Goal: Task Accomplishment & Management: Use online tool/utility

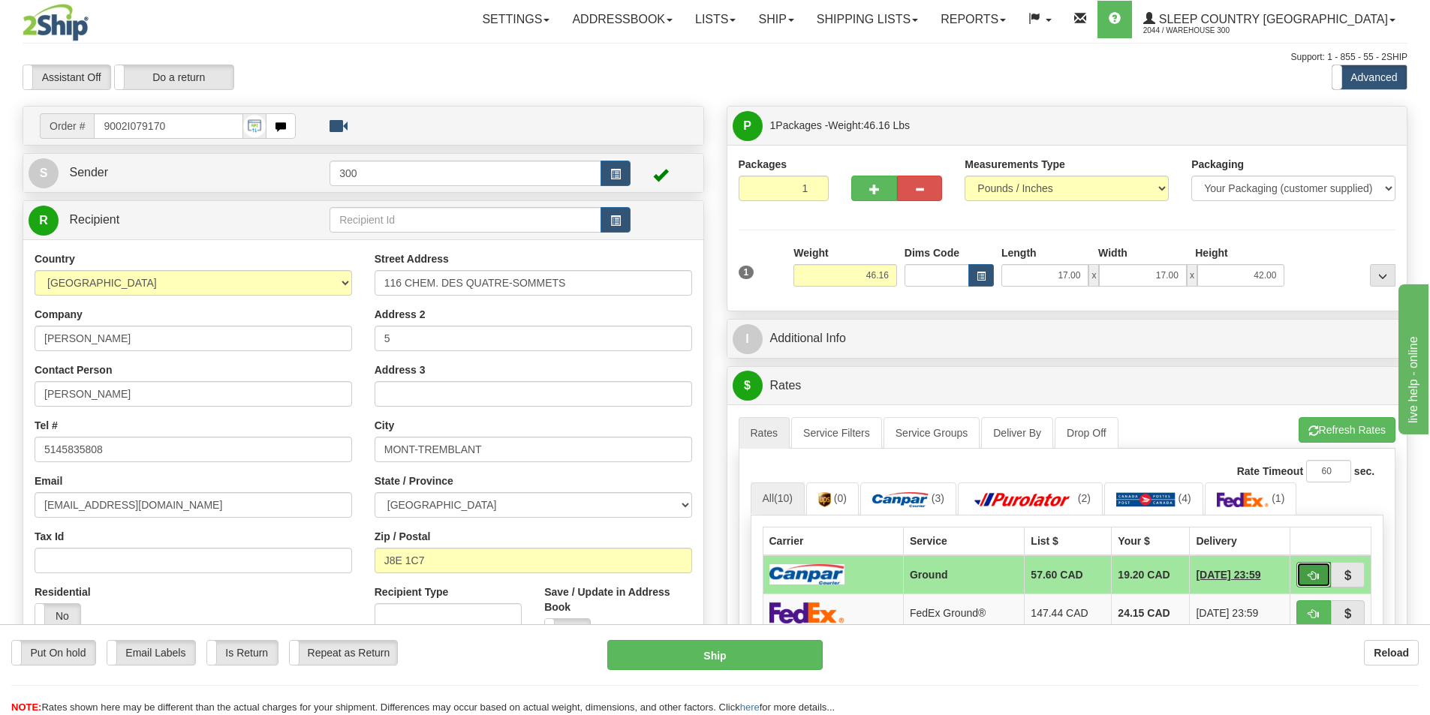
click at [1308, 568] on button "button" at bounding box center [1314, 575] width 35 height 26
type input "1"
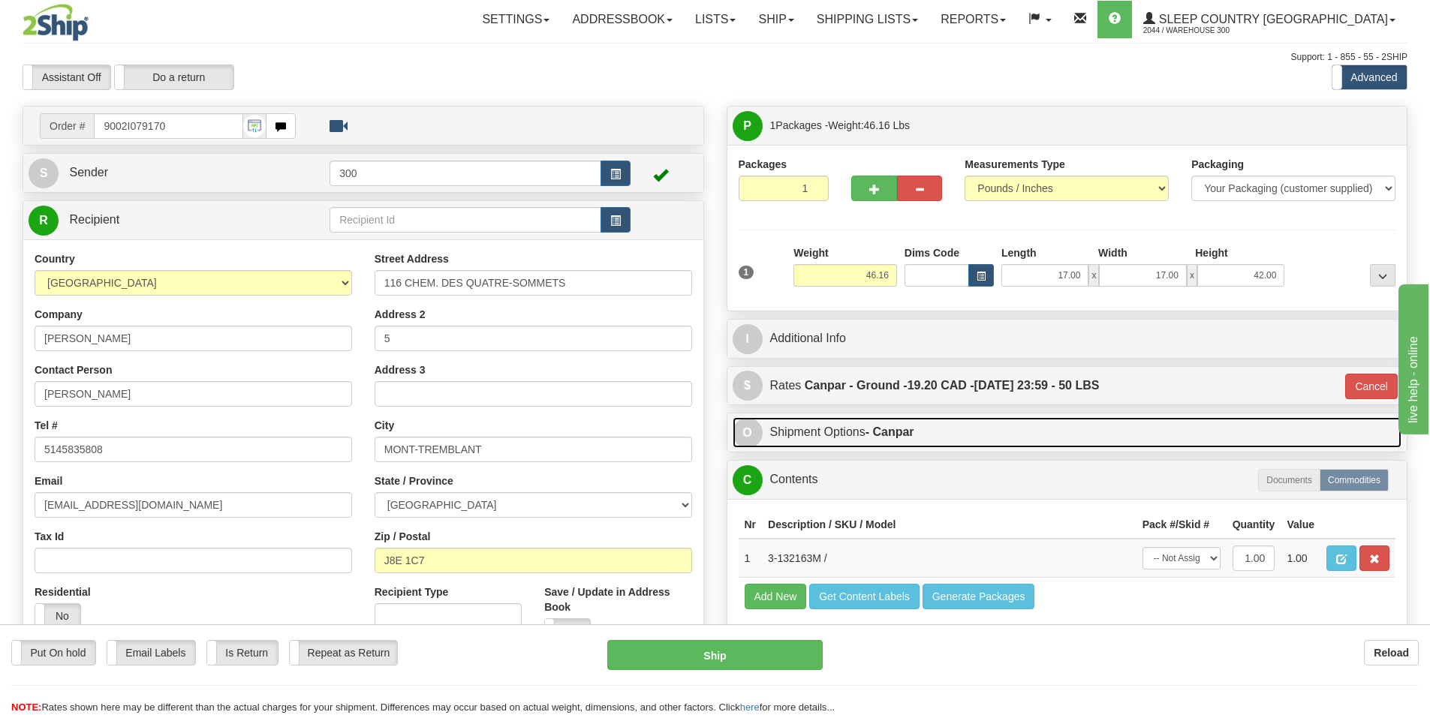
click at [928, 420] on link "O Shipment Options - Canpar" at bounding box center [1068, 432] width 670 height 31
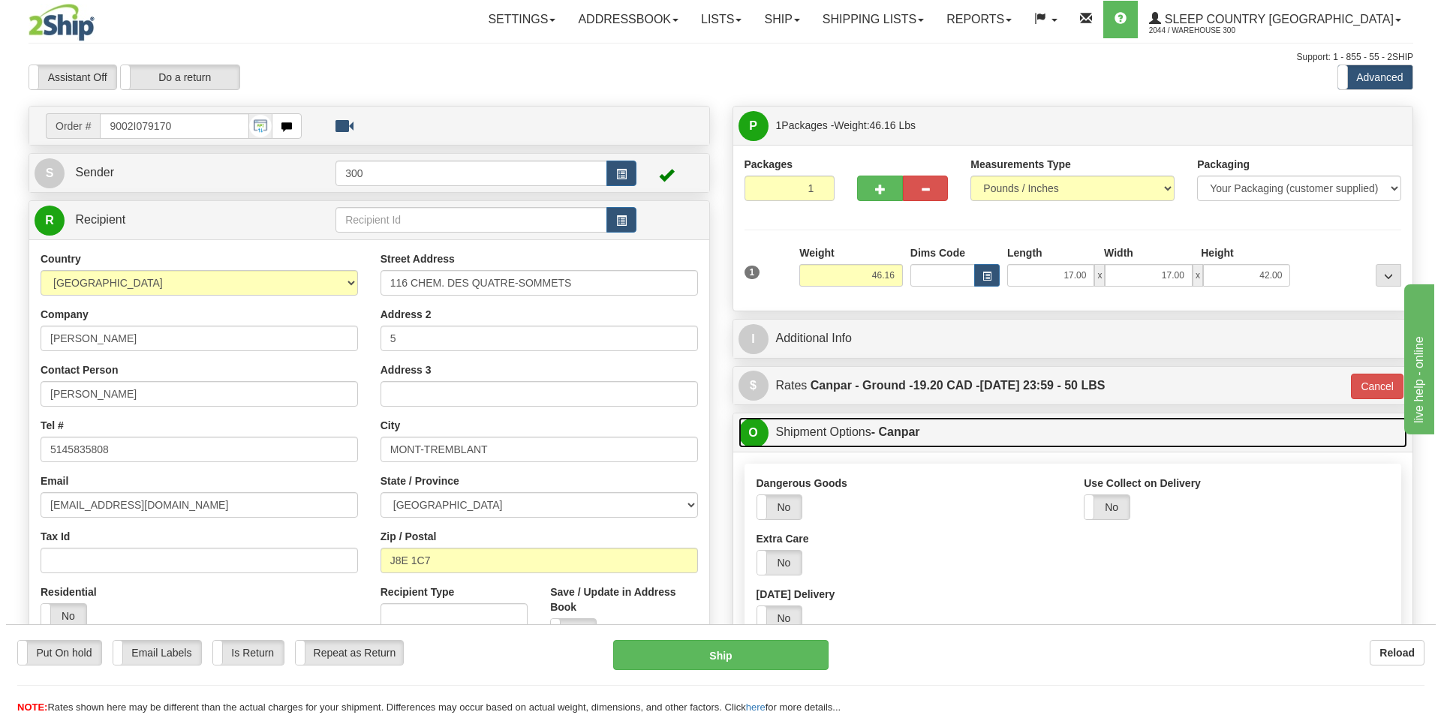
scroll to position [150, 0]
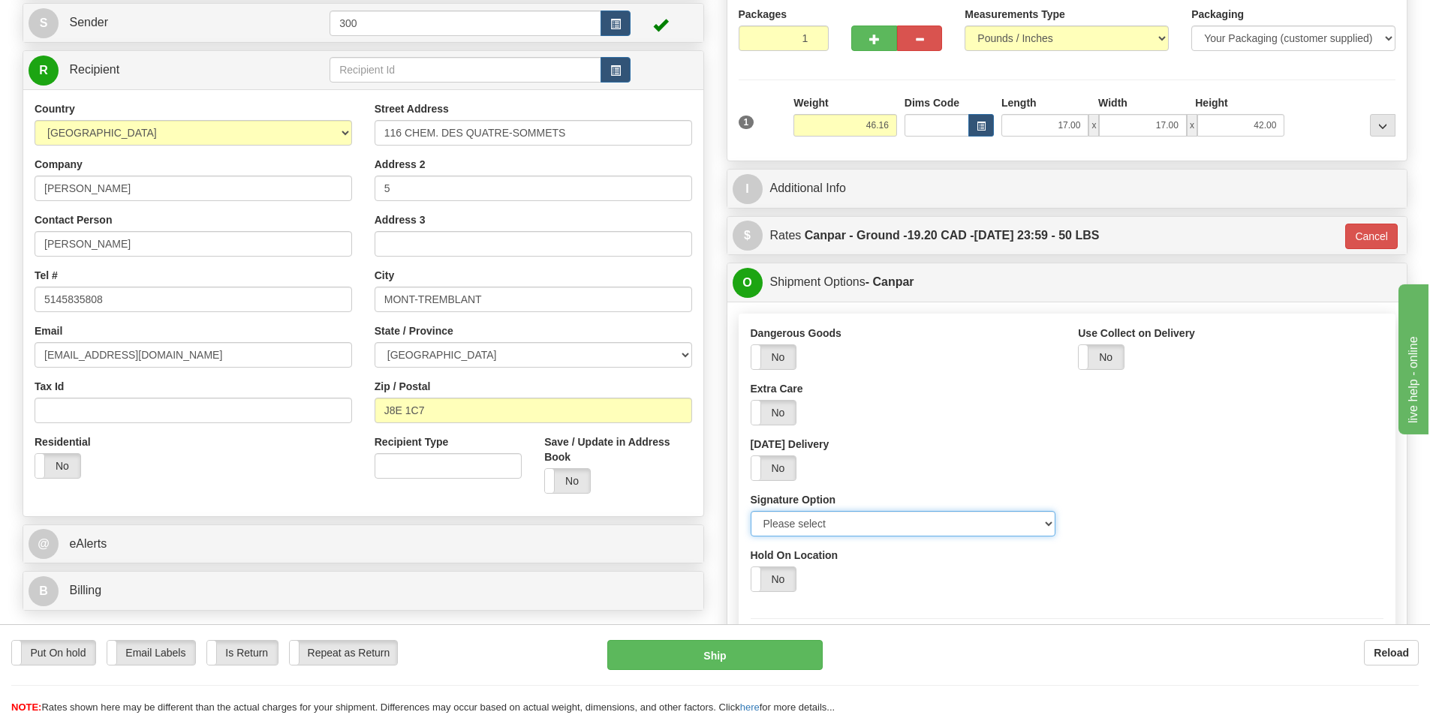
click at [860, 537] on select "Please select No Signature Required Signature Required Adult Signature" at bounding box center [904, 524] width 306 height 26
select select "2"
click at [751, 511] on select "Please select No Signature Required Signature Required Adult Signature" at bounding box center [904, 524] width 306 height 26
click at [791, 650] on button "Ship" at bounding box center [714, 655] width 215 height 30
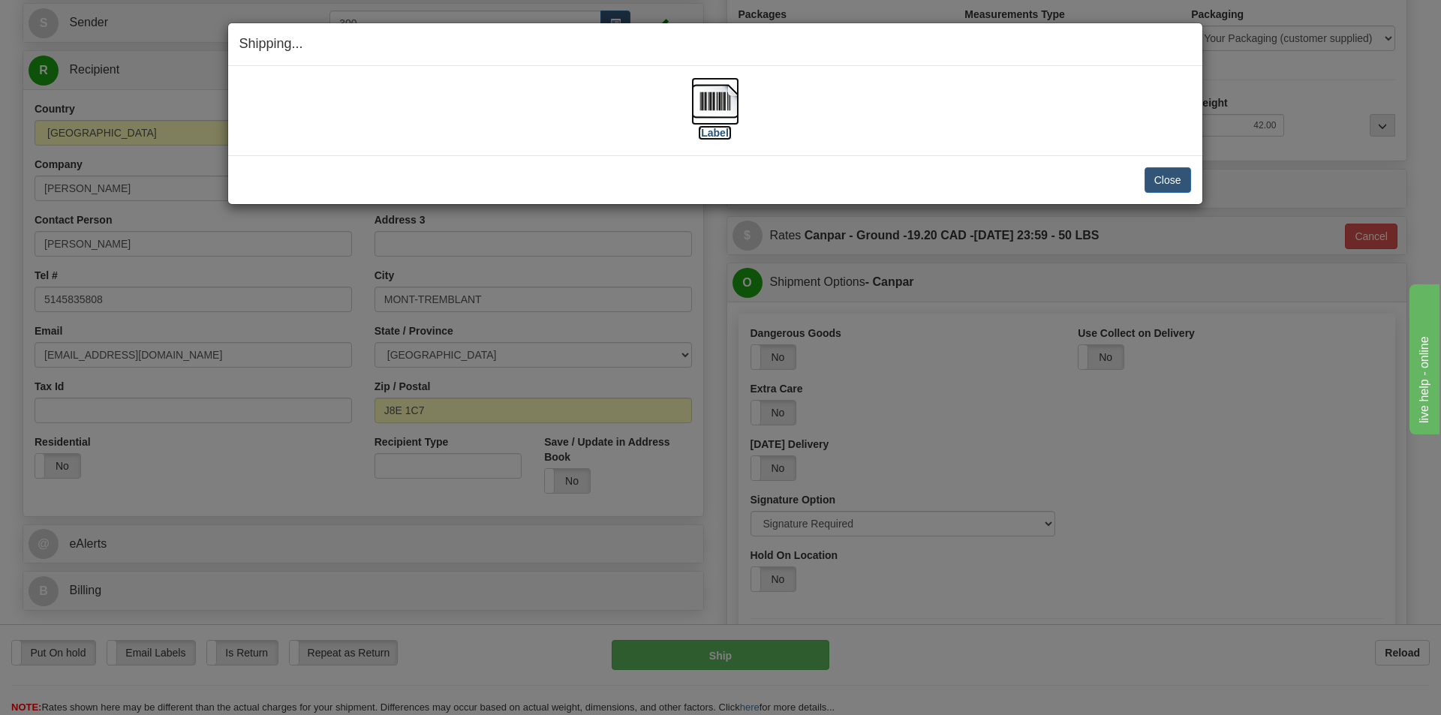
click at [709, 110] on img at bounding box center [715, 101] width 48 height 48
click at [1171, 182] on button "Close" at bounding box center [1168, 180] width 47 height 26
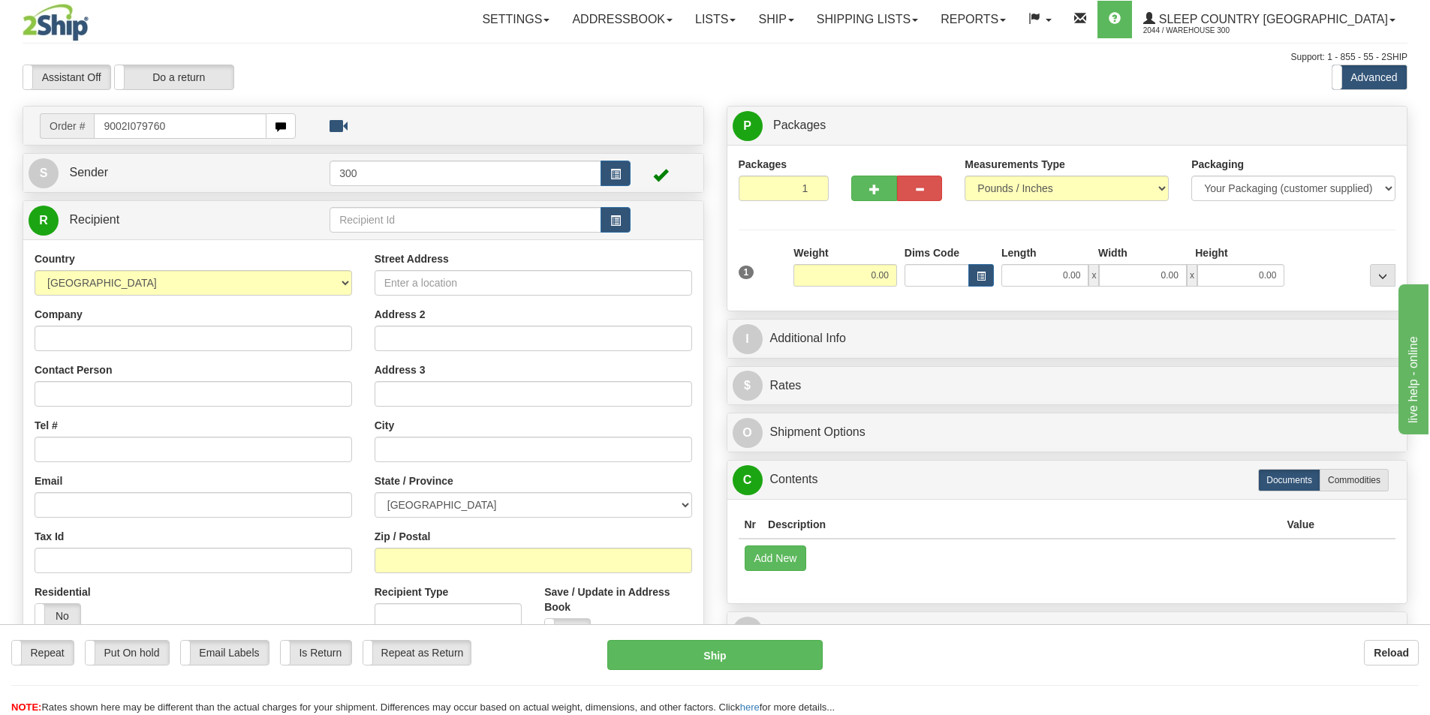
type input "9002I079760"
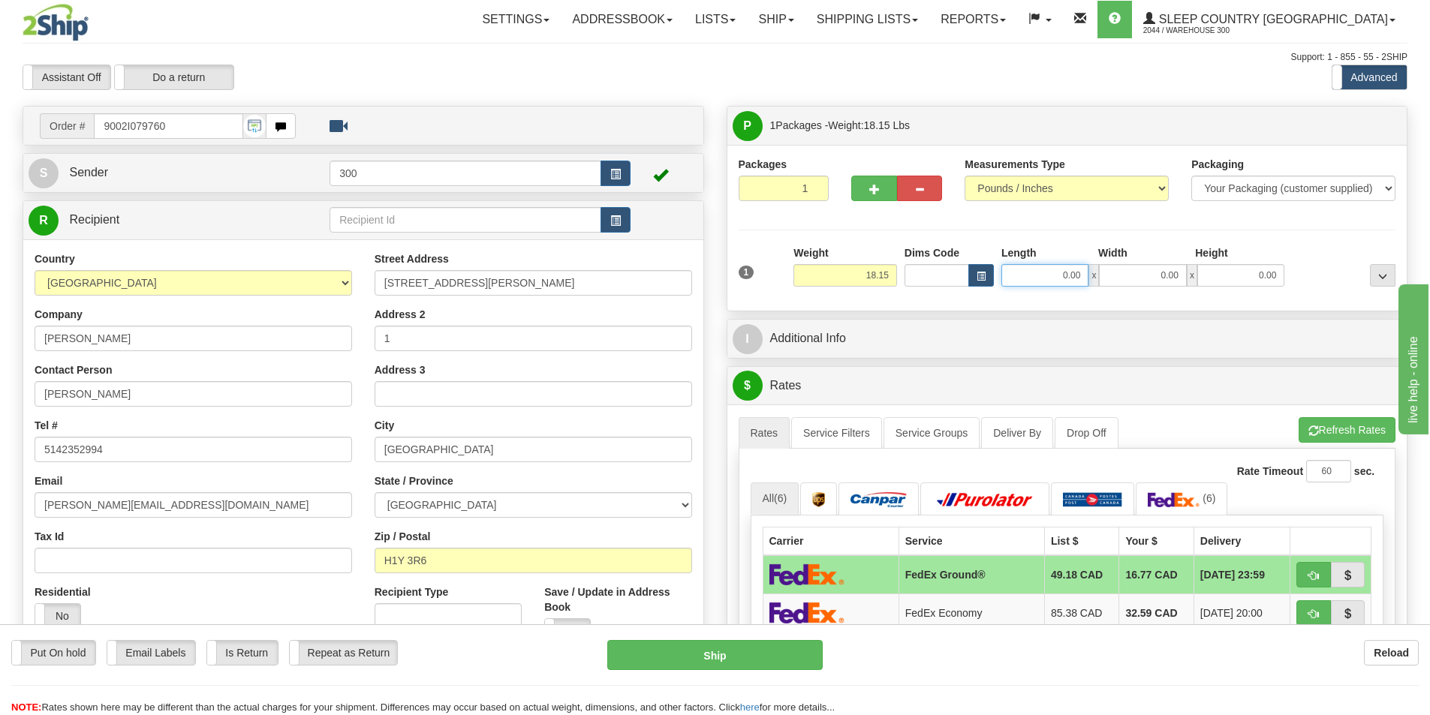
click at [1074, 273] on input "0.00" at bounding box center [1045, 275] width 87 height 23
type input "11.00"
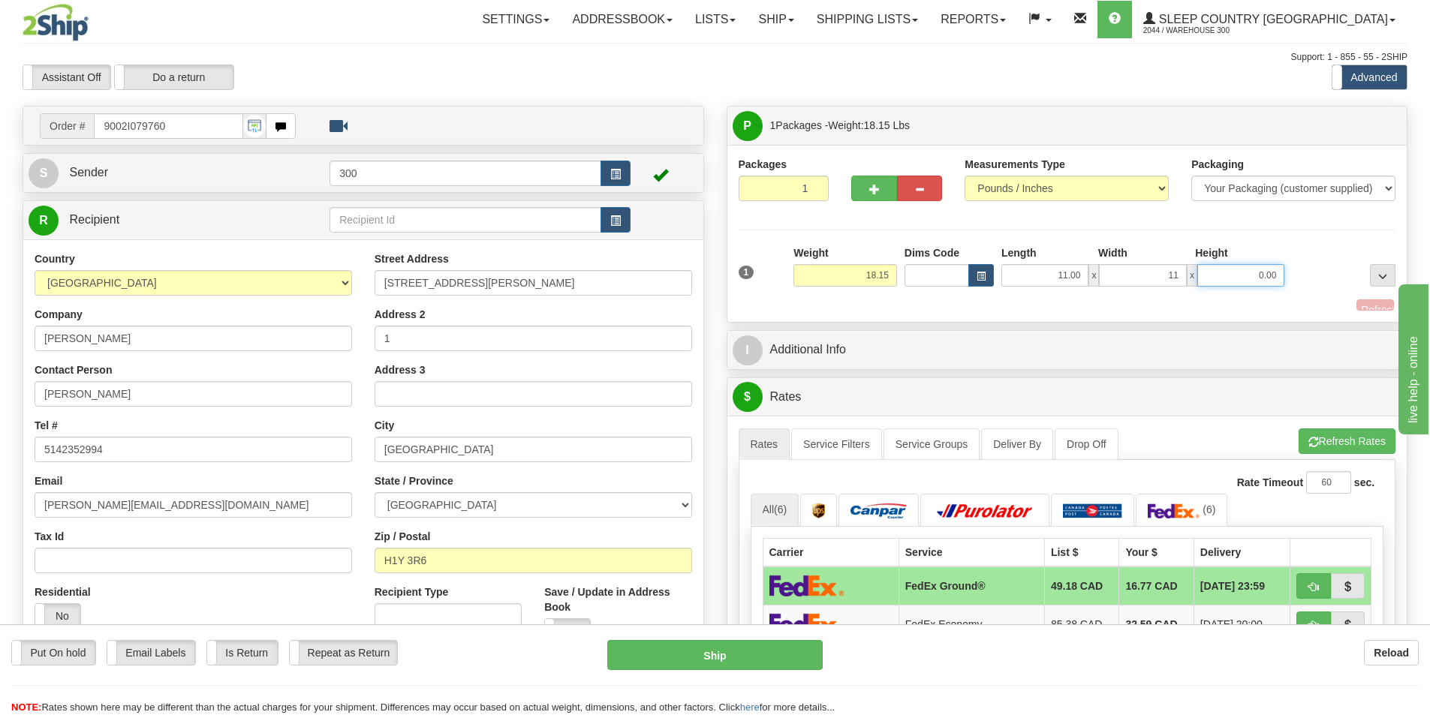
type input "11.00"
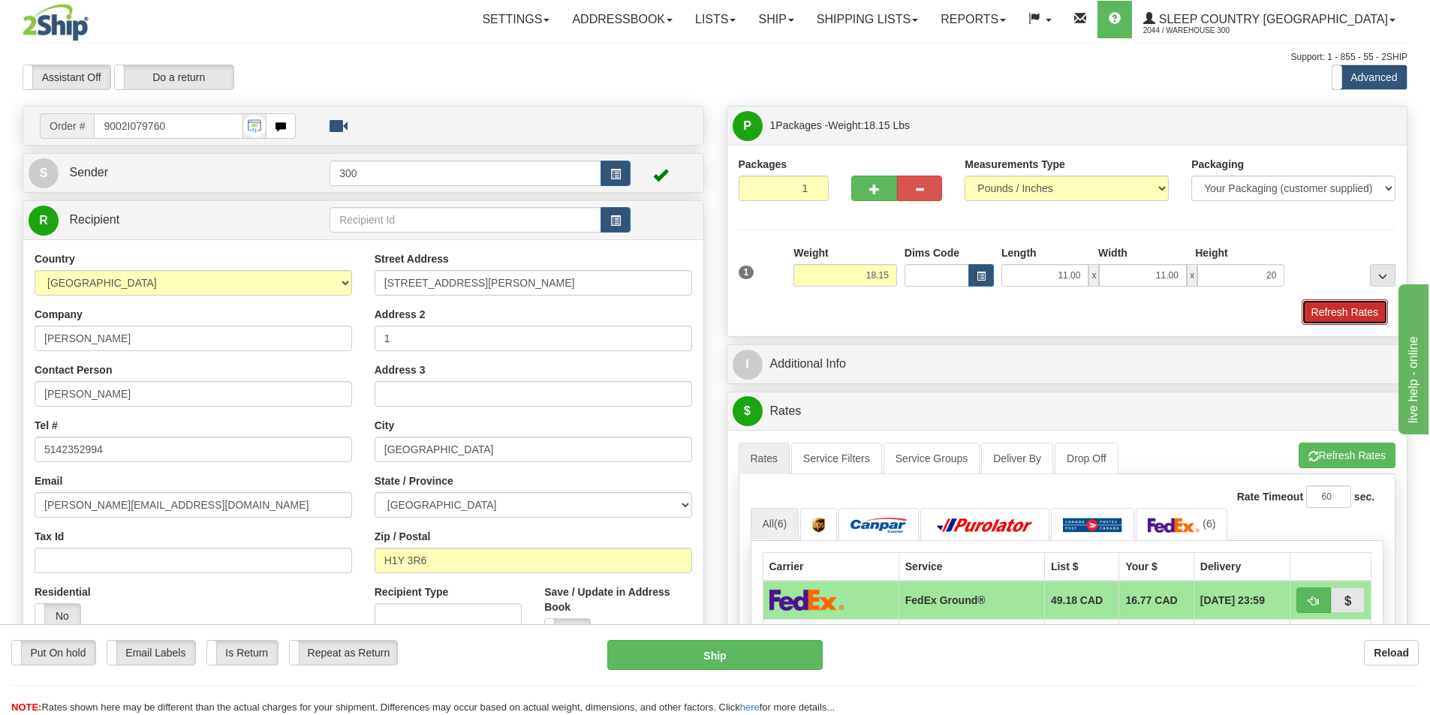
type input "20.00"
click at [1372, 300] on button "Refresh Rates" at bounding box center [1345, 313] width 86 height 26
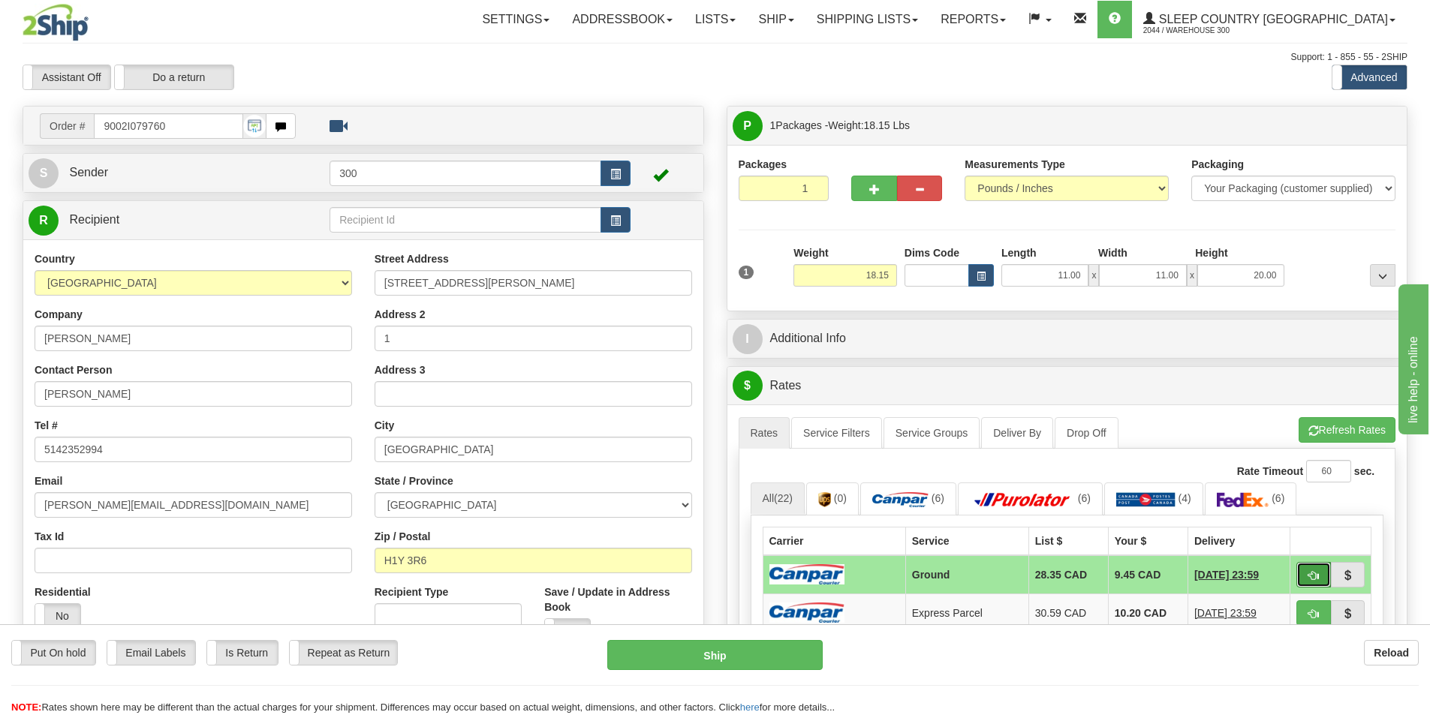
click at [1297, 567] on button "button" at bounding box center [1314, 575] width 35 height 26
type input "1"
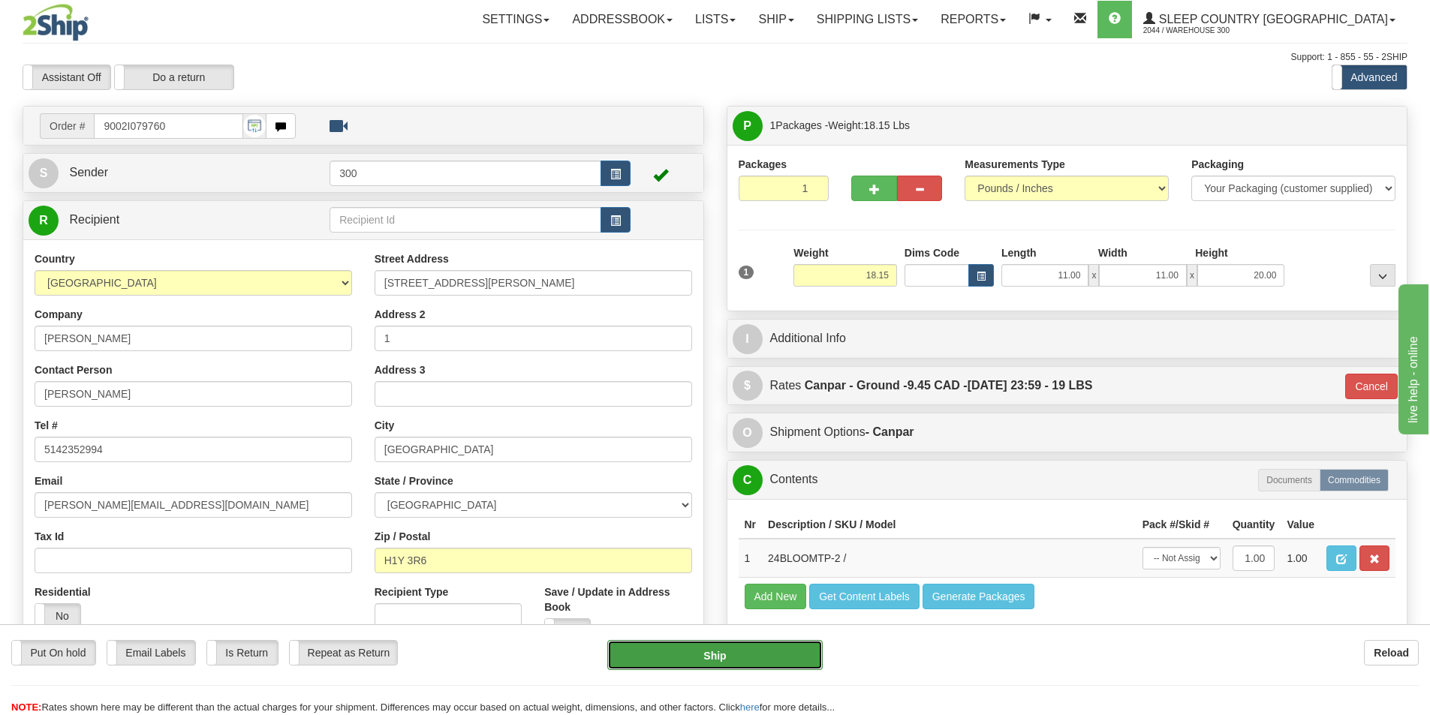
click at [779, 648] on button "Ship" at bounding box center [714, 655] width 215 height 30
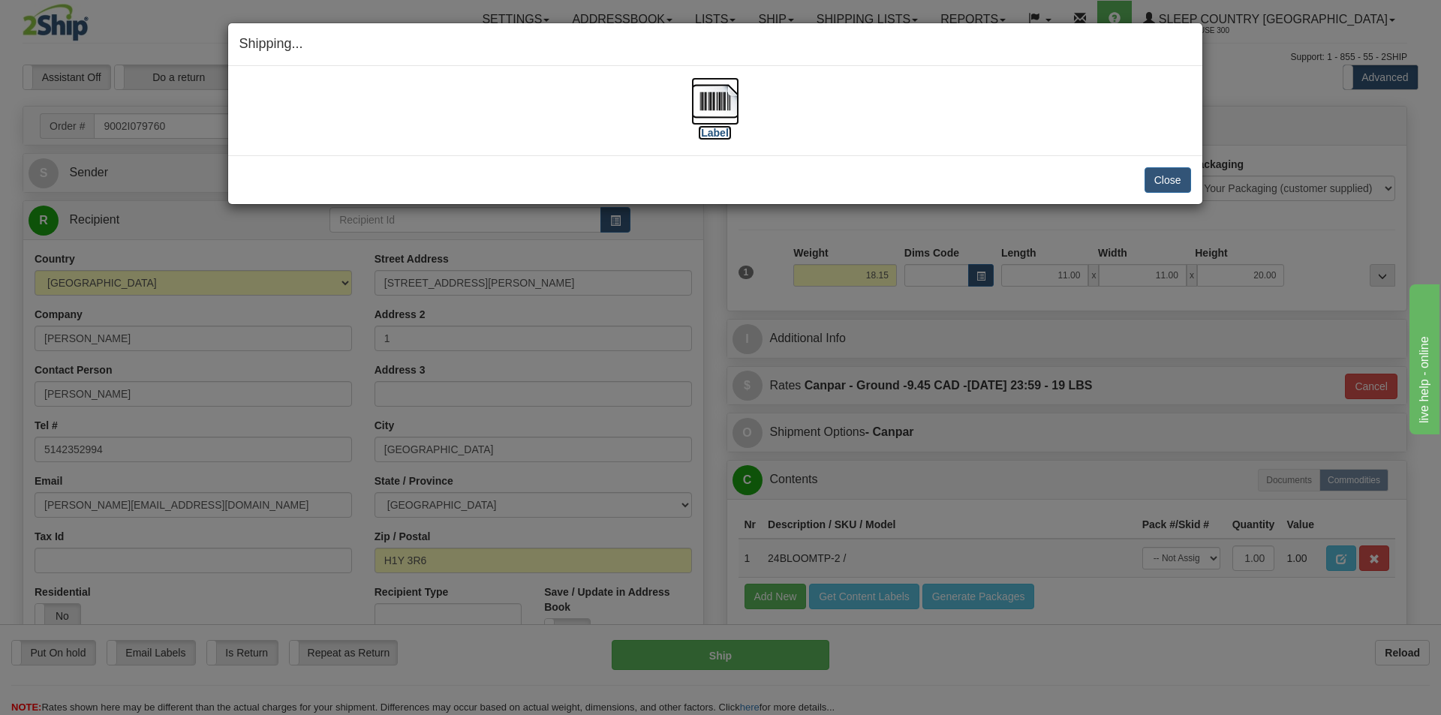
click at [719, 102] on img at bounding box center [715, 101] width 48 height 48
click at [1148, 175] on button "Close" at bounding box center [1168, 180] width 47 height 26
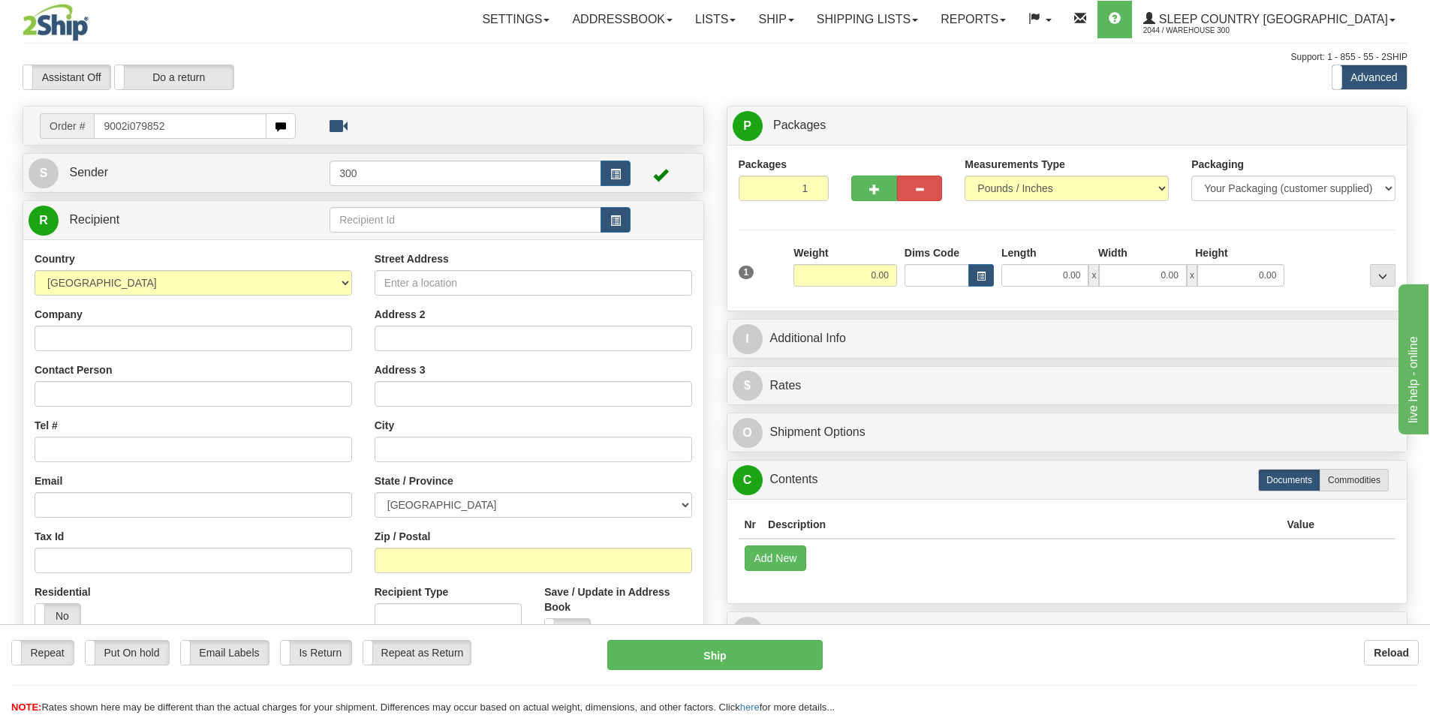
type input "9002i079852"
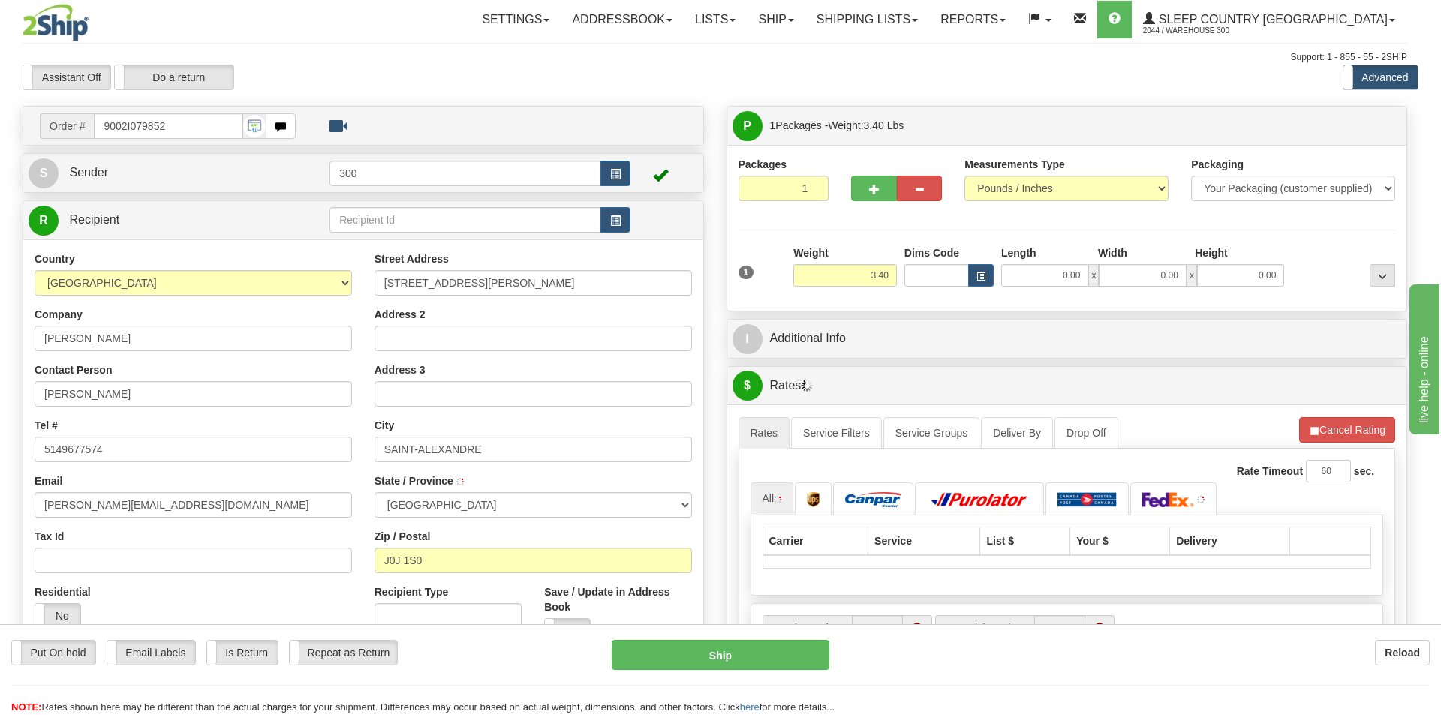
type input "SAINT-ALEXANDRE-D'IBERVILLE"
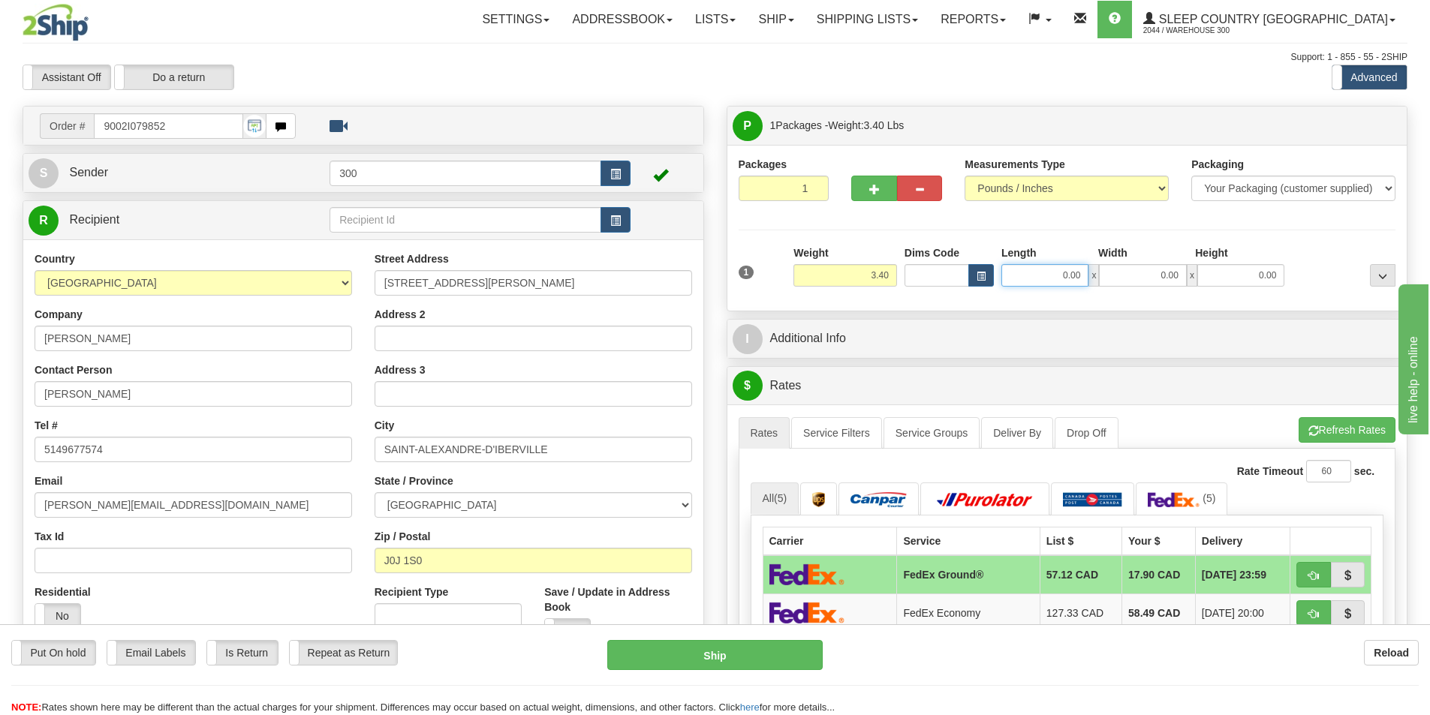
click at [1050, 268] on input "0.00" at bounding box center [1045, 275] width 87 height 23
type input "11.00"
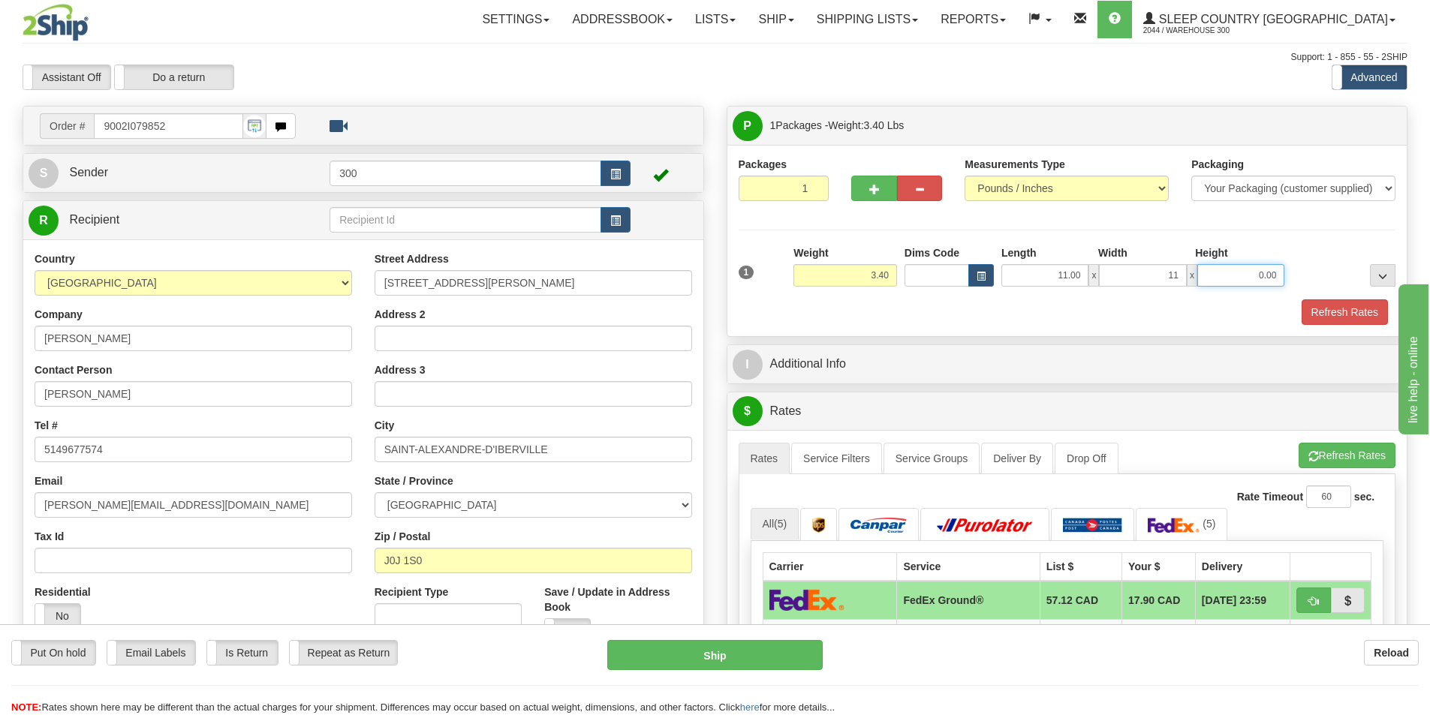
type input "11.00"
type input "5.00"
click at [1331, 309] on button "Refresh Rates" at bounding box center [1345, 313] width 86 height 26
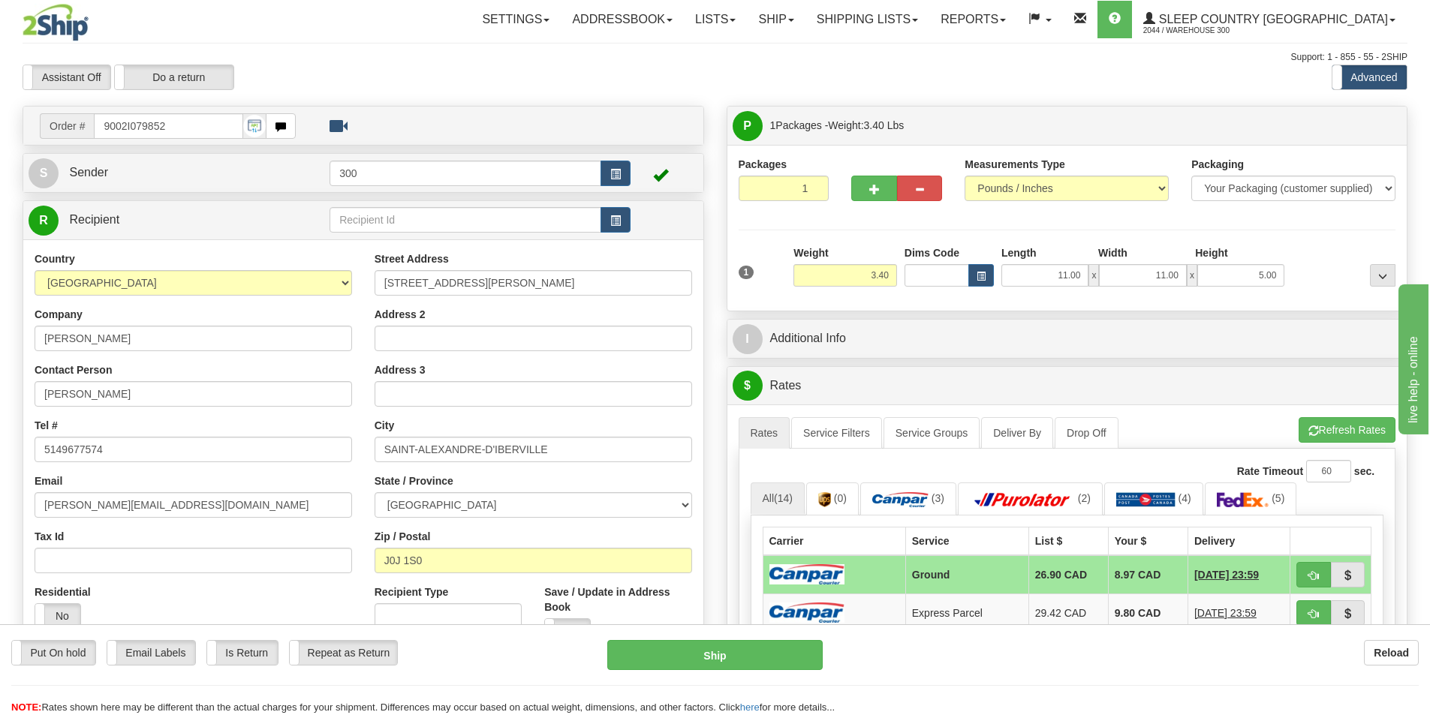
click at [1050, 299] on div "Packaging Your Packaging (customer supplied) Envelope (carrier supplied) Pack (…" at bounding box center [1095, 299] width 610 height 1
click at [1310, 579] on span "button" at bounding box center [1314, 576] width 11 height 10
type input "1"
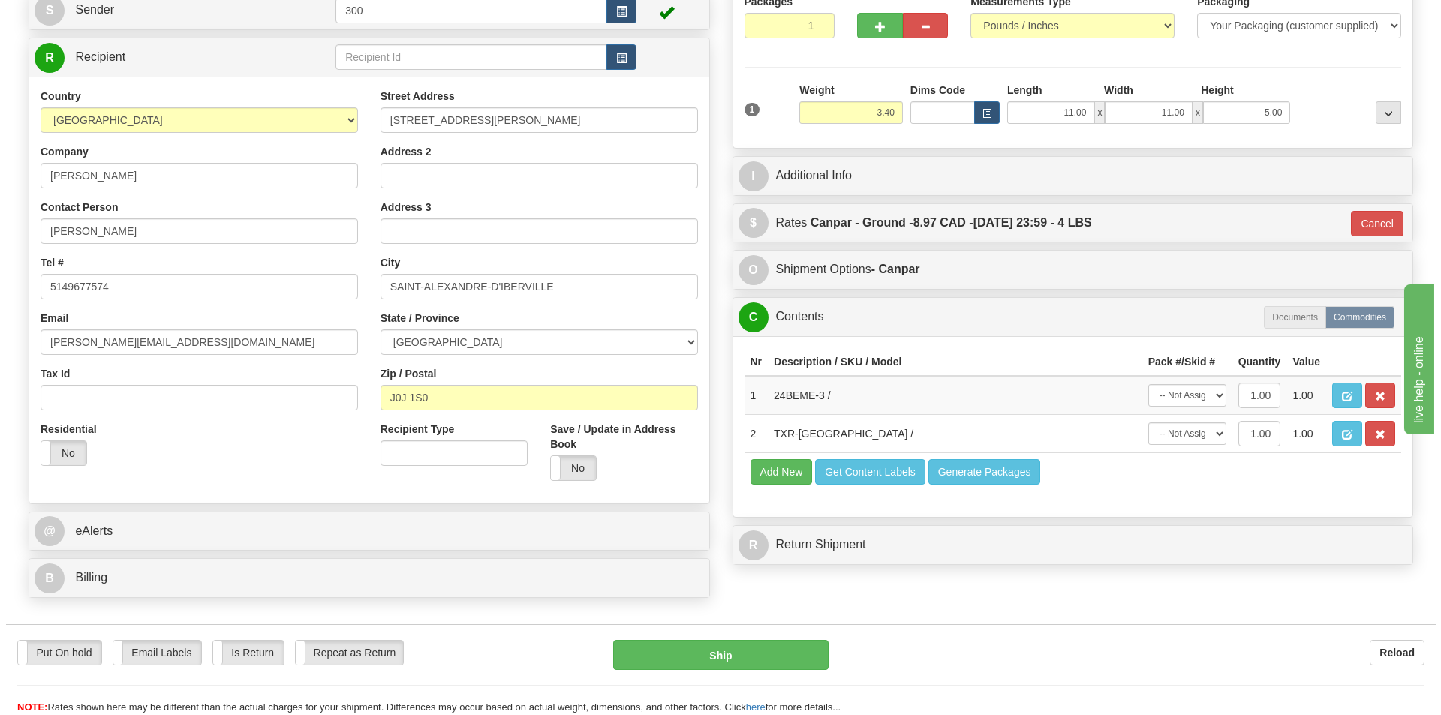
scroll to position [225, 0]
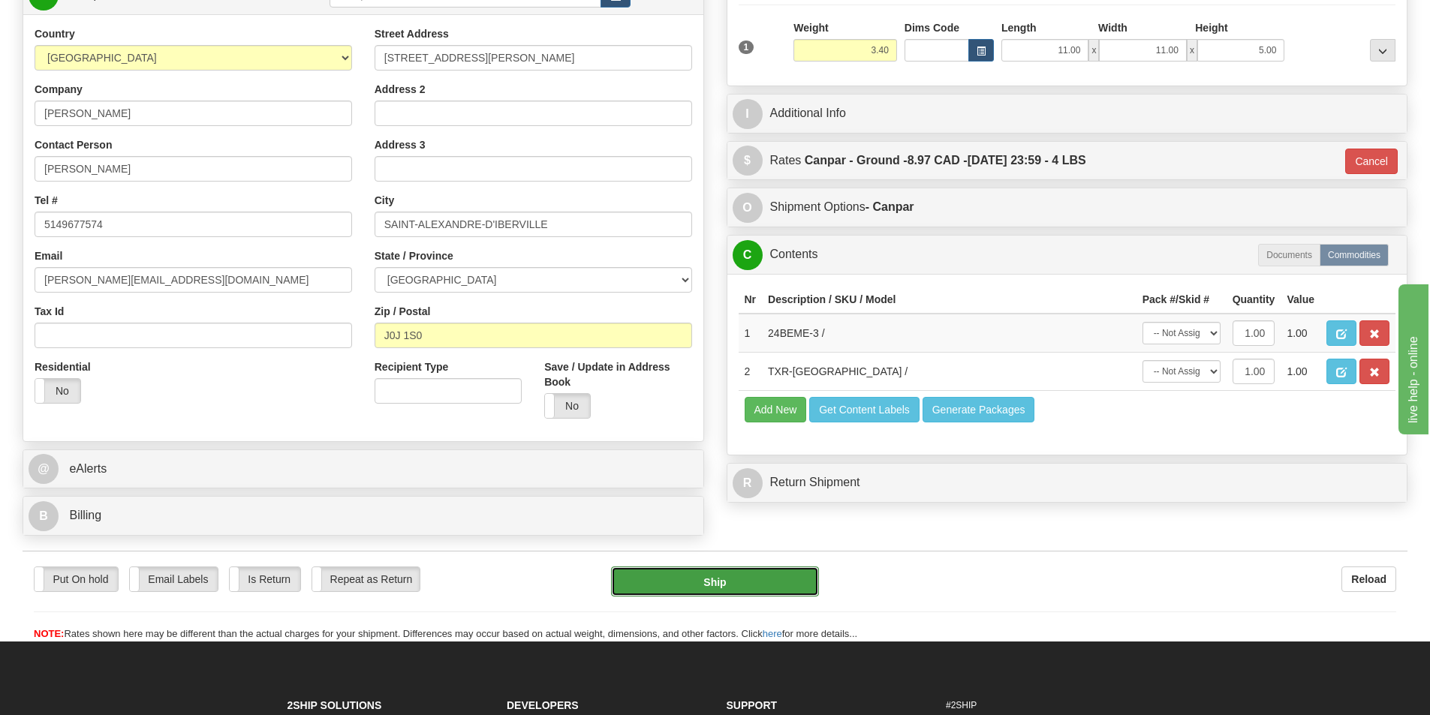
click at [805, 575] on button "Ship" at bounding box center [715, 582] width 208 height 30
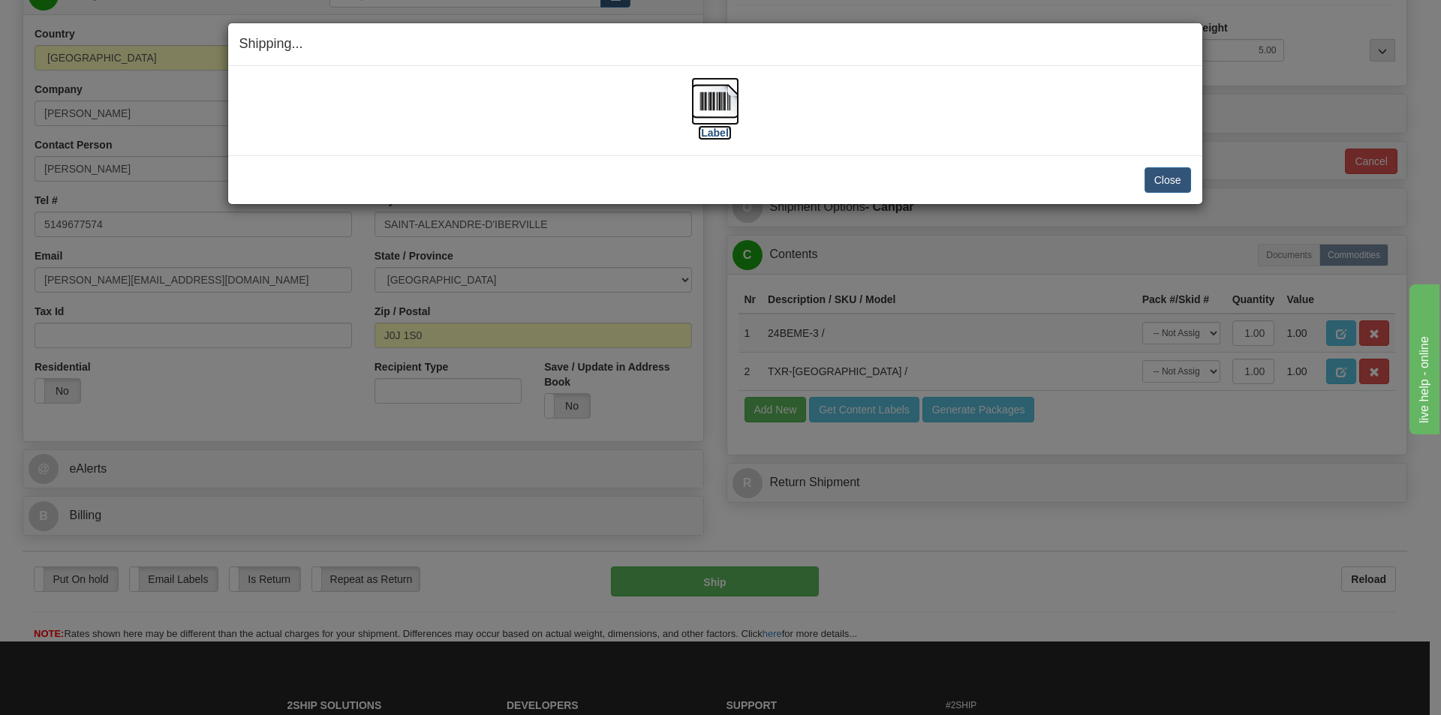
click at [697, 99] on img at bounding box center [715, 101] width 48 height 48
click at [1165, 186] on button "Close" at bounding box center [1168, 180] width 47 height 26
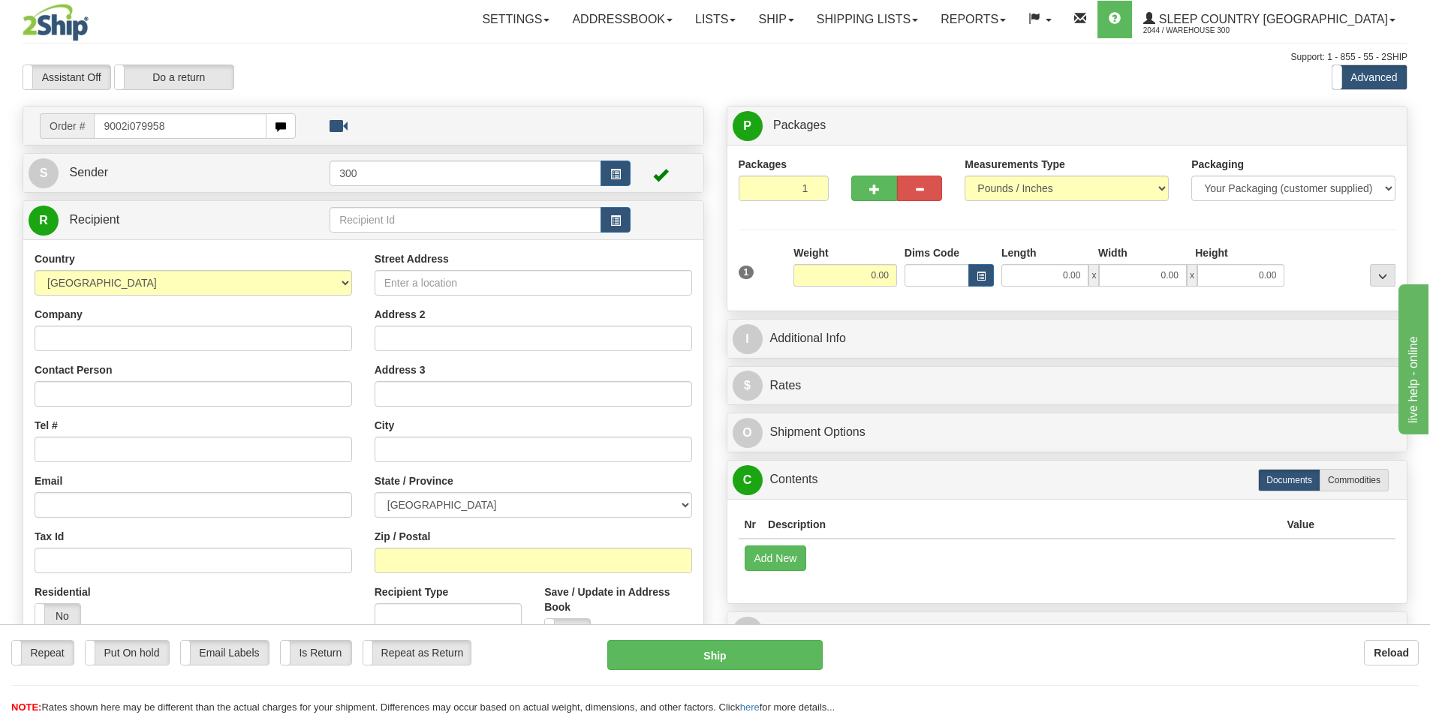
type input "9002i079958"
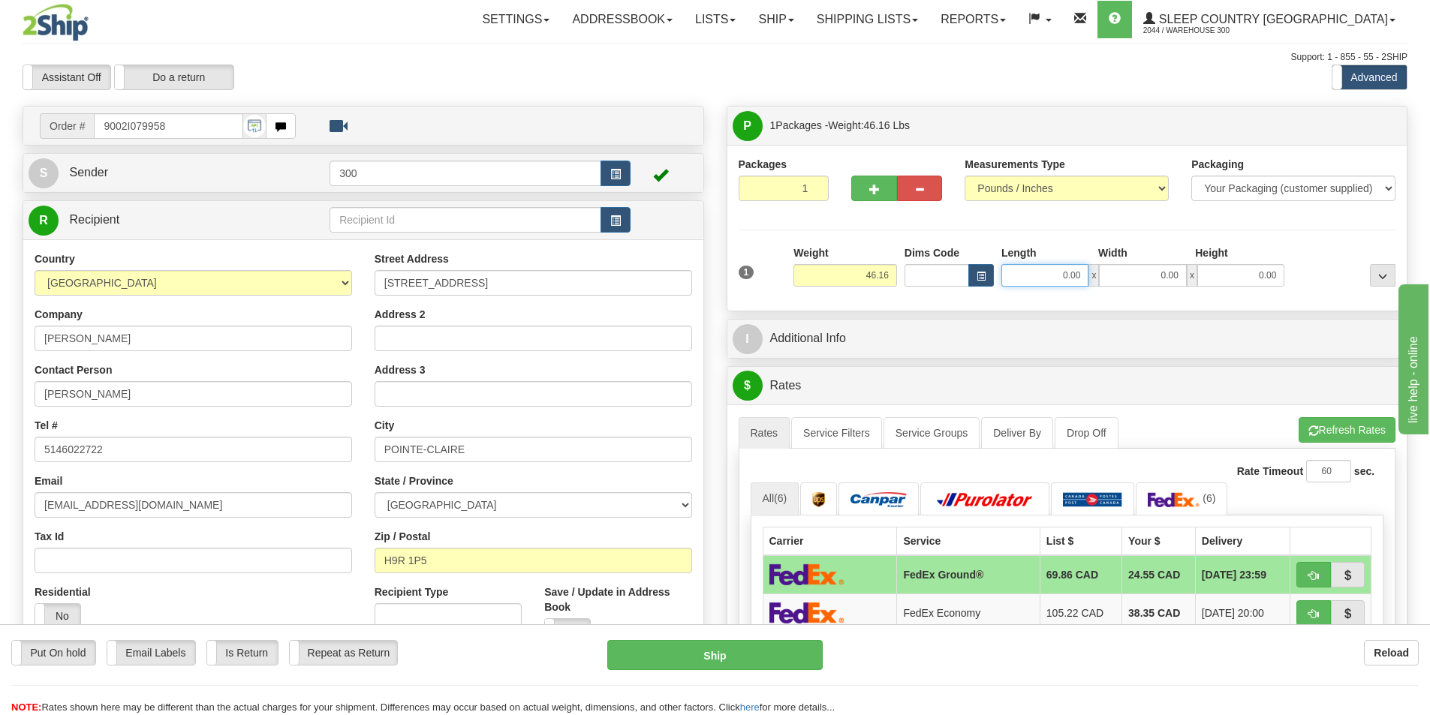
click at [1013, 276] on input "0.00" at bounding box center [1045, 275] width 87 height 23
type input "17.00"
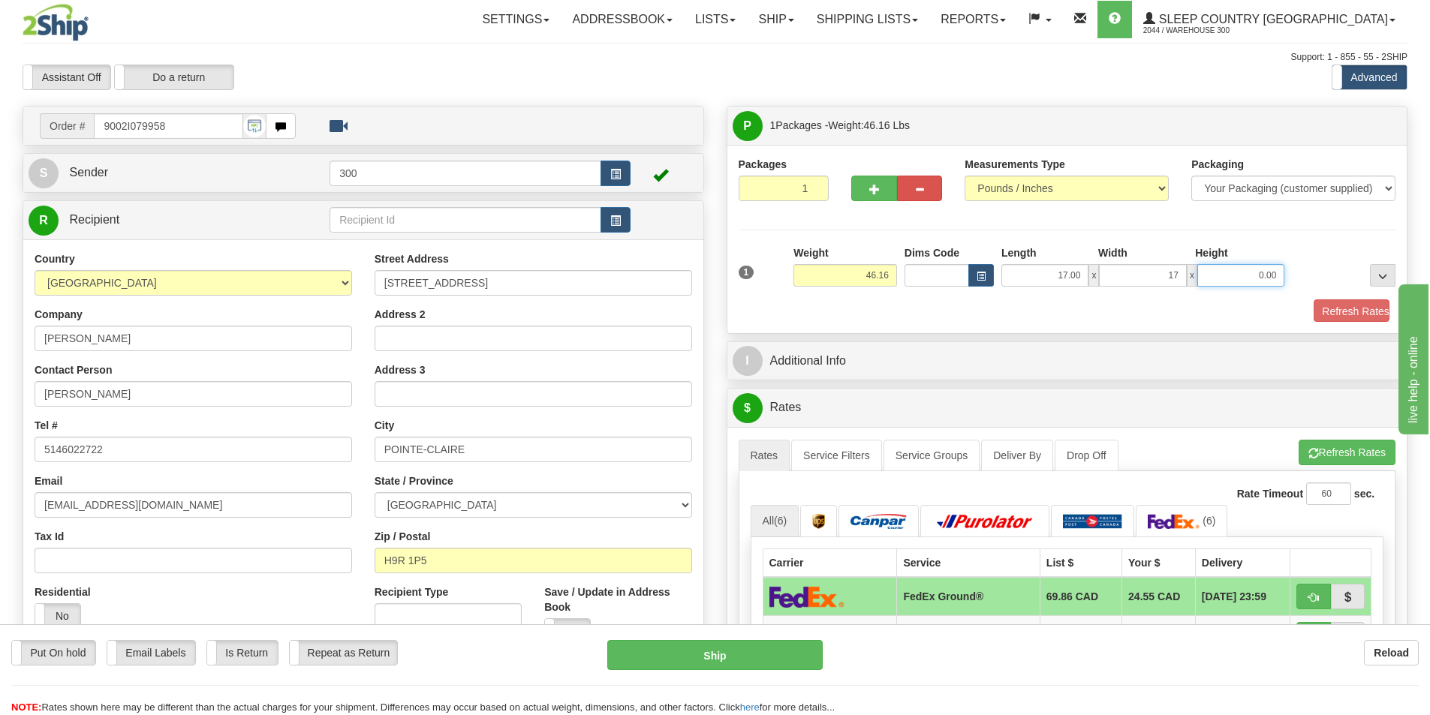
type input "17.00"
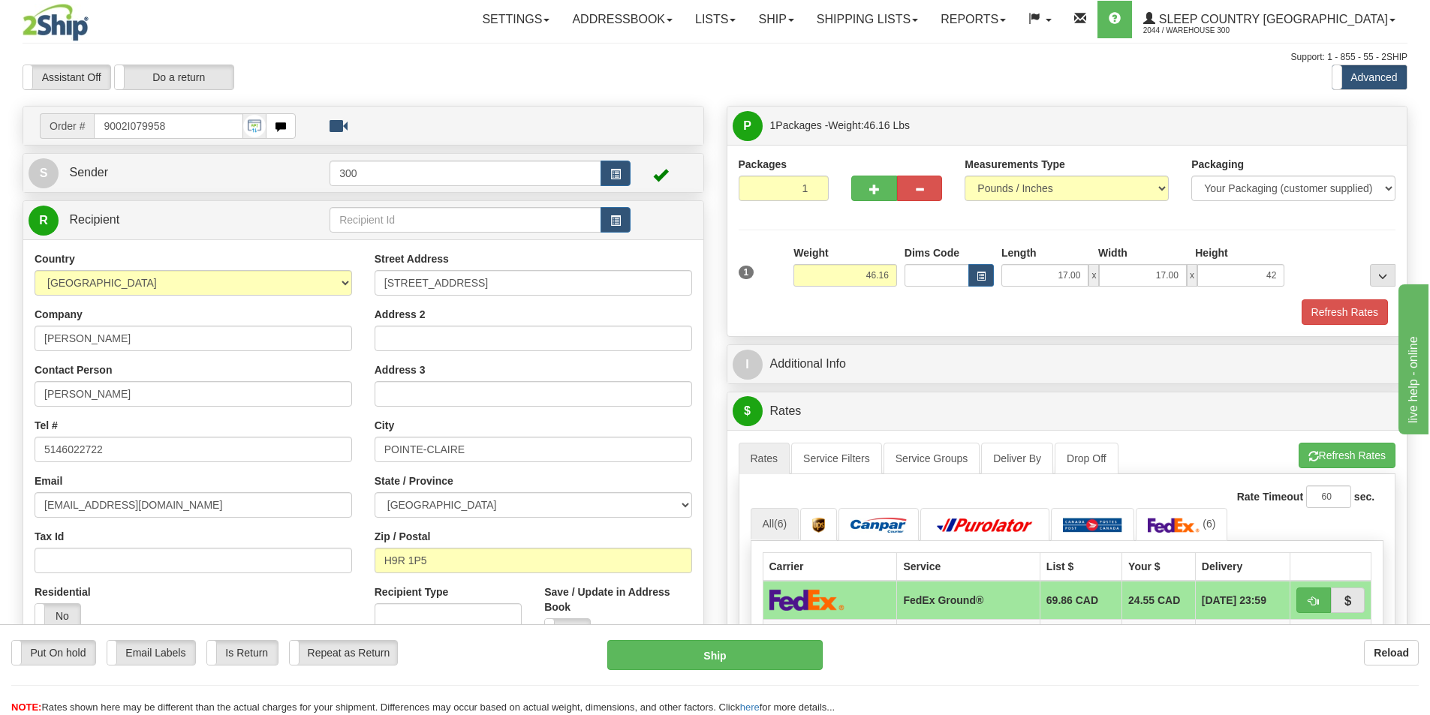
type input "42.00"
click at [1363, 326] on div "Packages 1 1 Measurements Type" at bounding box center [1067, 240] width 680 height 191
click at [1374, 318] on button "Refresh Rates" at bounding box center [1345, 313] width 86 height 26
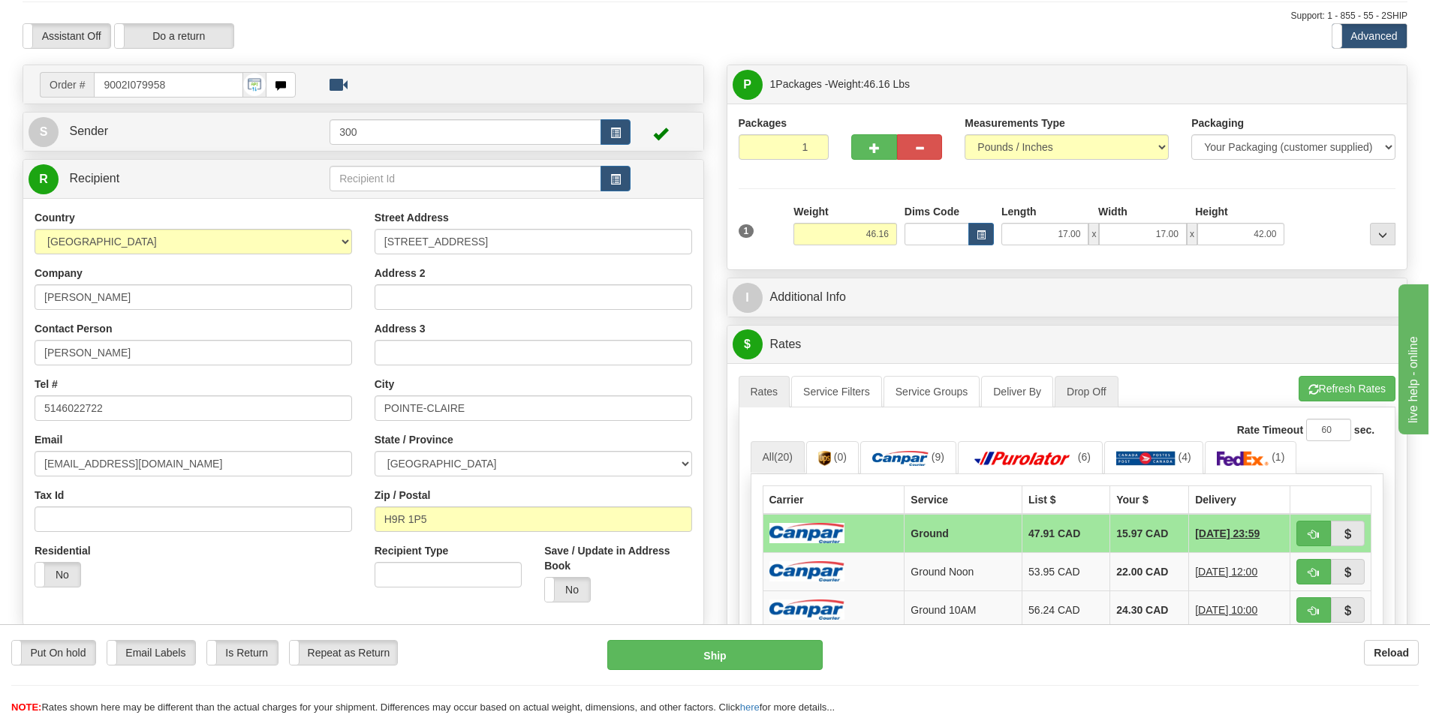
scroll to position [75, 0]
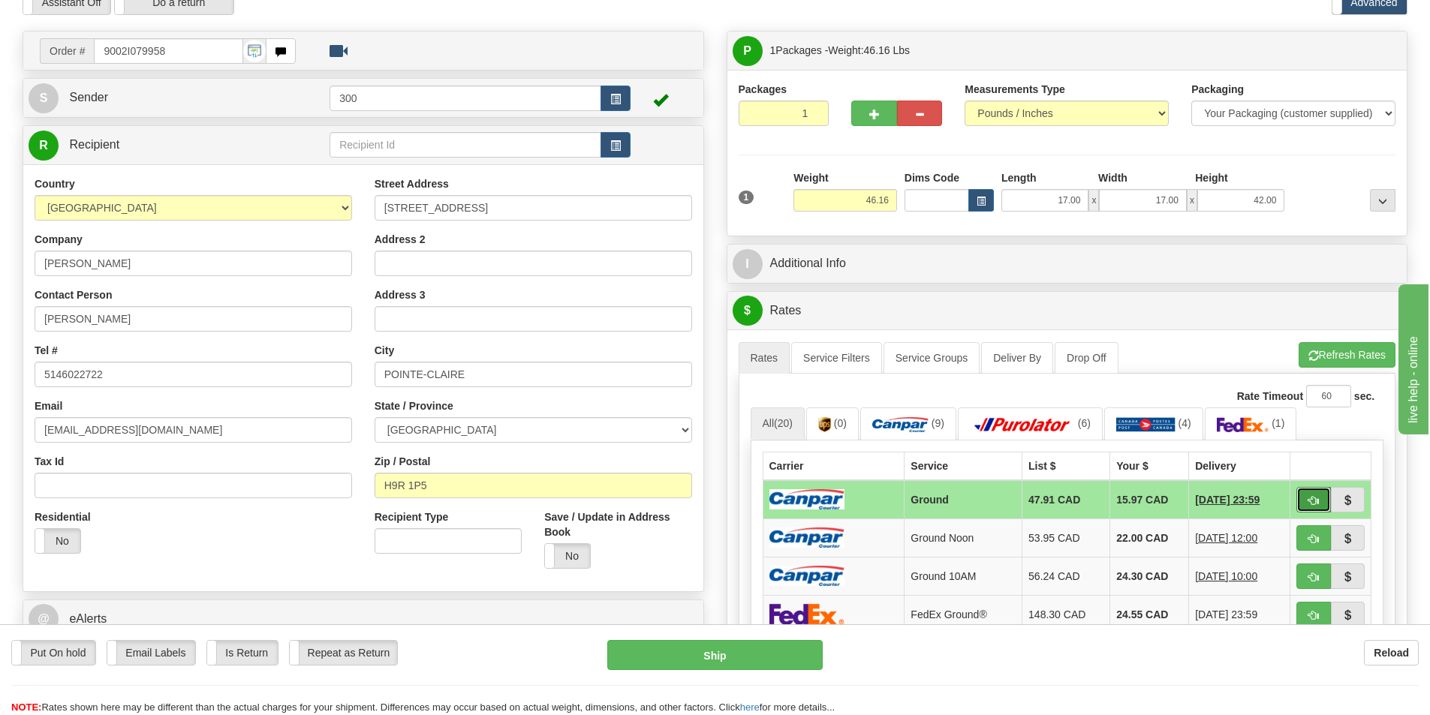
click at [1312, 494] on button "button" at bounding box center [1314, 500] width 35 height 26
type input "1"
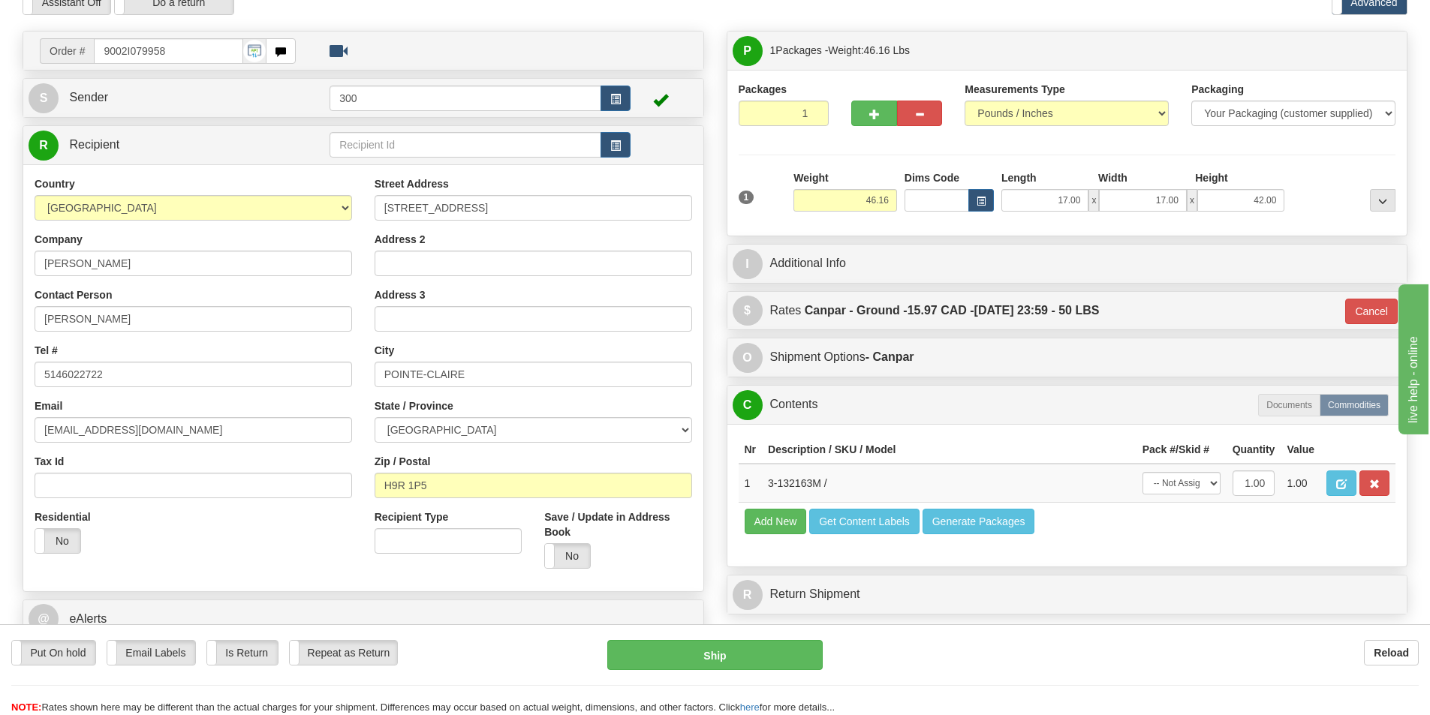
click at [897, 338] on div "O Shipment Options - Canpar Canada Post FedEx DHL Purolator Server Purolator" at bounding box center [1068, 358] width 682 height 40
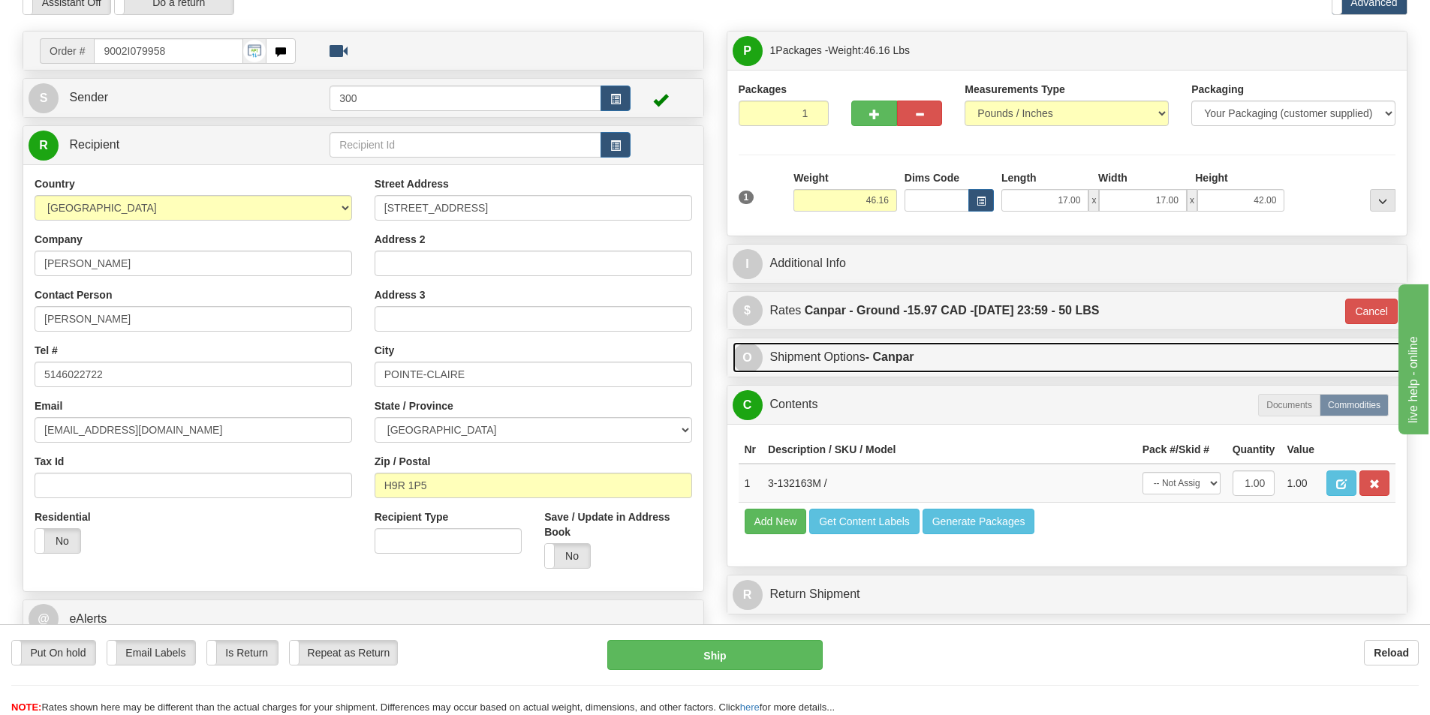
click at [901, 348] on link "O Shipment Options - Canpar" at bounding box center [1068, 357] width 670 height 31
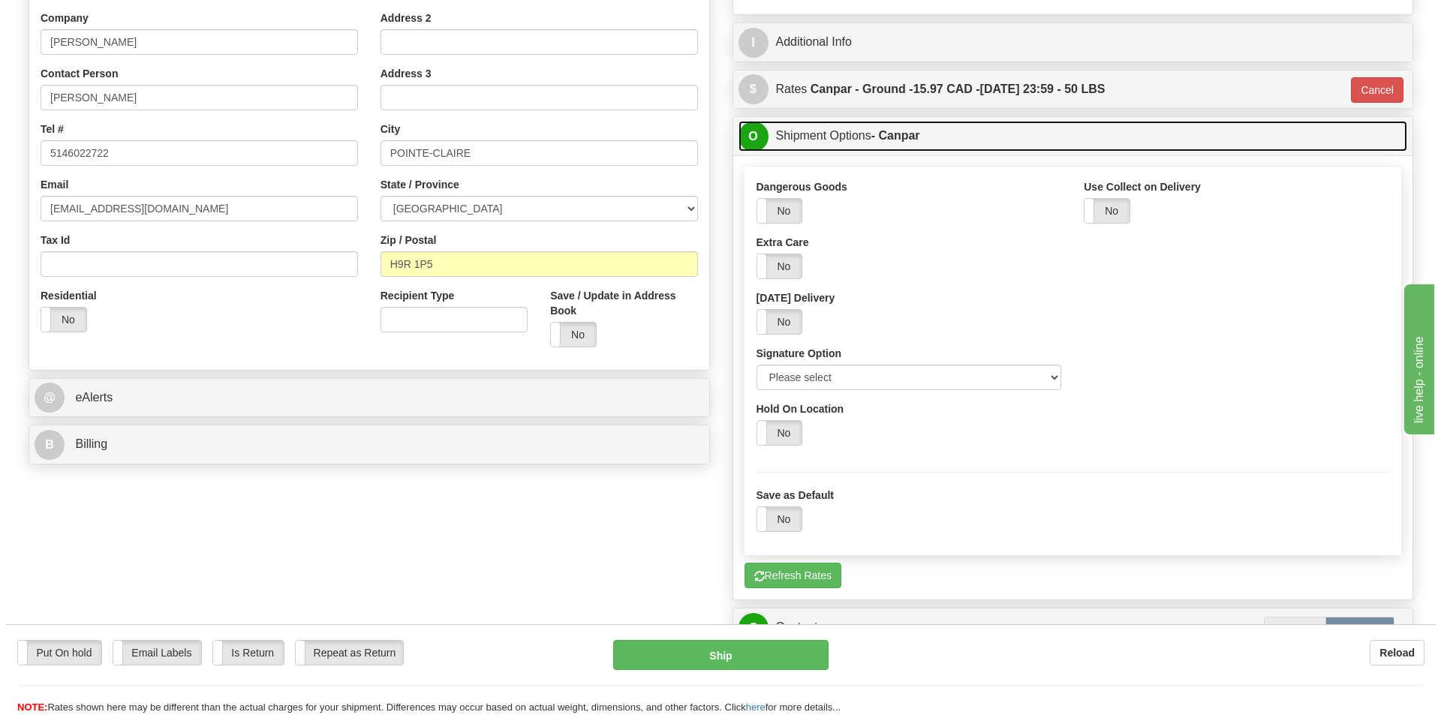
scroll to position [300, 0]
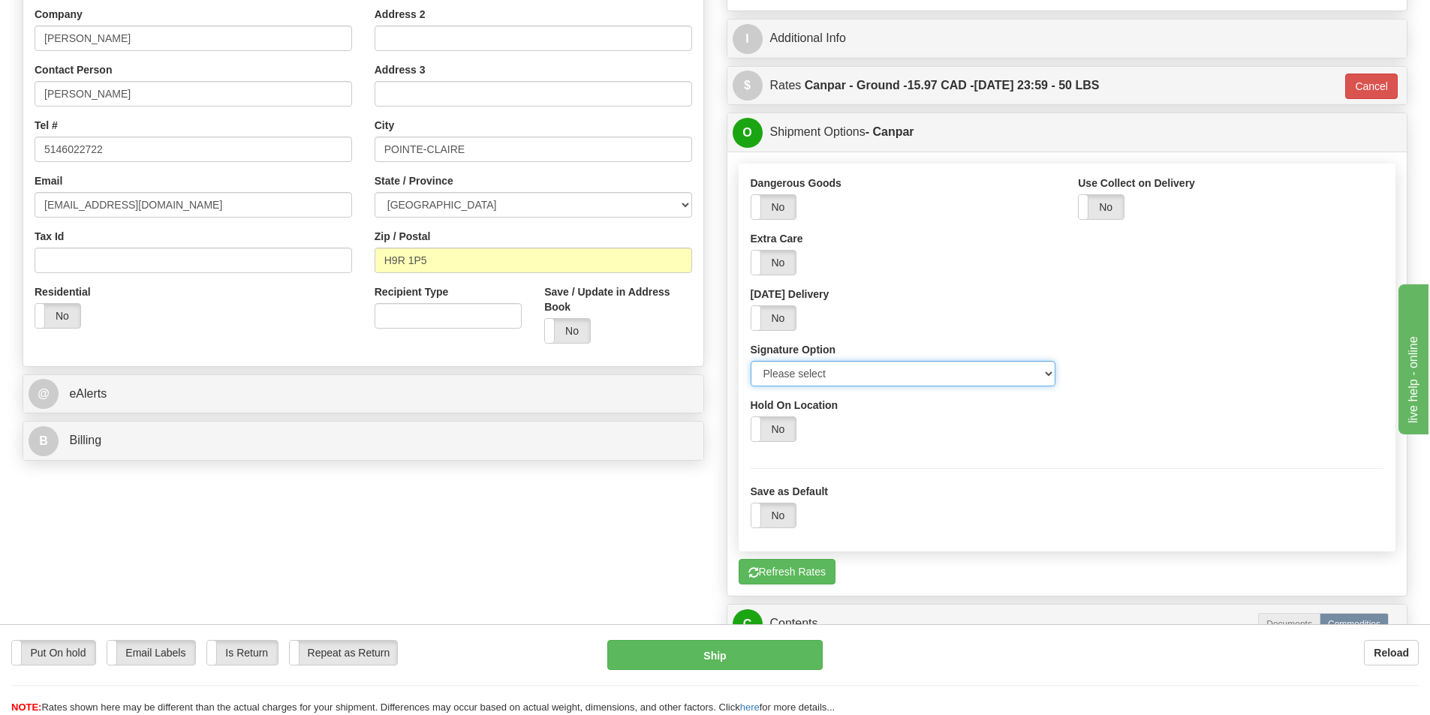
drag, startPoint x: 902, startPoint y: 372, endPoint x: 900, endPoint y: 386, distance: 14.3
click at [902, 372] on select "Please select No Signature Required Signature Required Adult Signature" at bounding box center [904, 374] width 306 height 26
select select "2"
click at [751, 361] on select "Please select No Signature Required Signature Required Adult Signature" at bounding box center [904, 374] width 306 height 26
click at [673, 667] on button "Ship" at bounding box center [714, 655] width 215 height 30
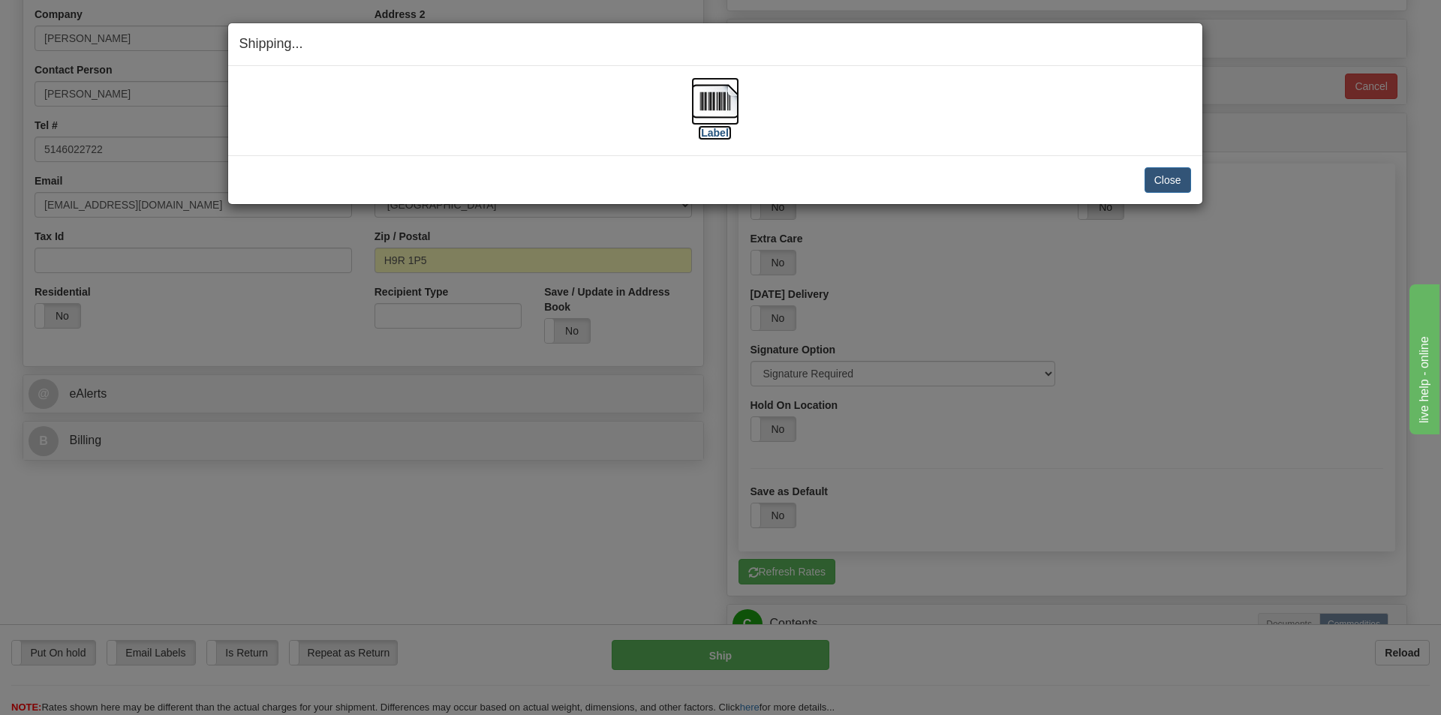
click at [706, 119] on img at bounding box center [715, 101] width 48 height 48
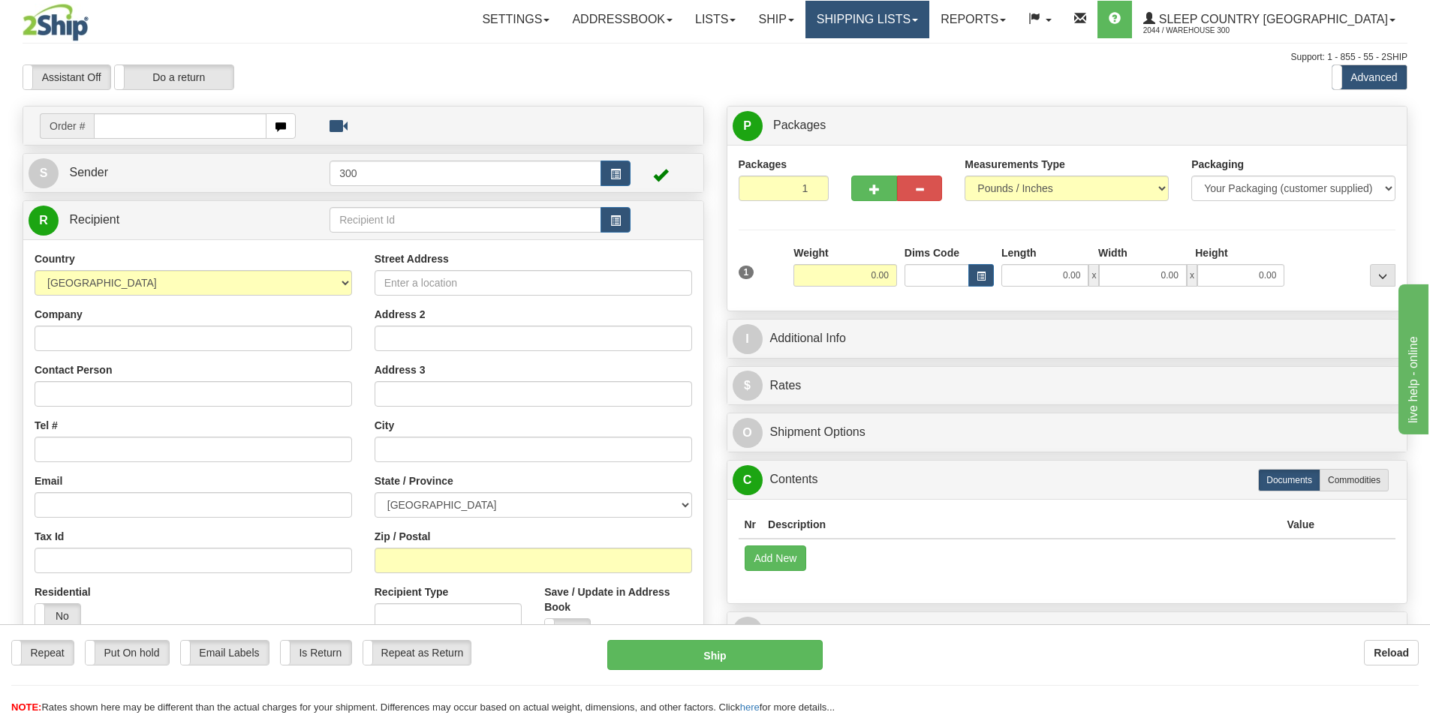
click at [929, 16] on link "Shipping lists" at bounding box center [868, 20] width 124 height 38
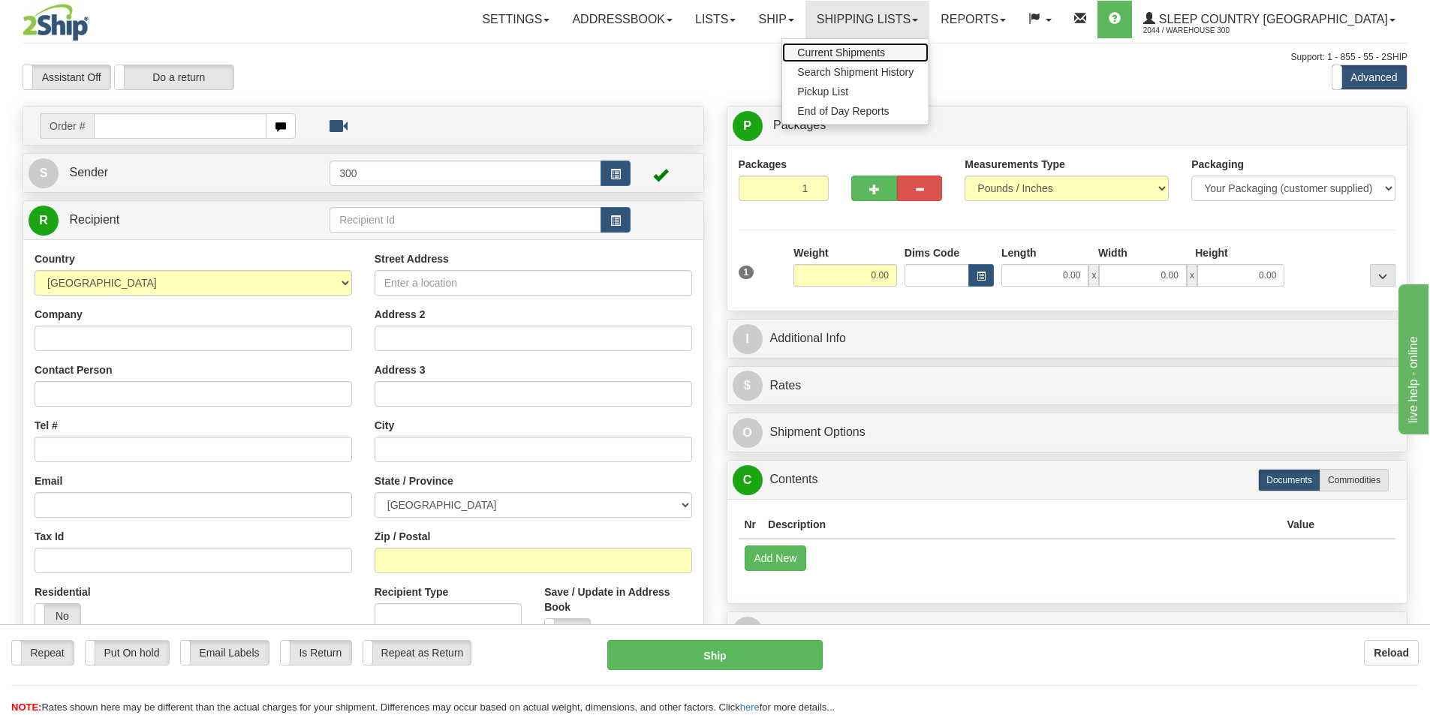
click at [899, 44] on link "Current Shipments" at bounding box center [855, 53] width 146 height 20
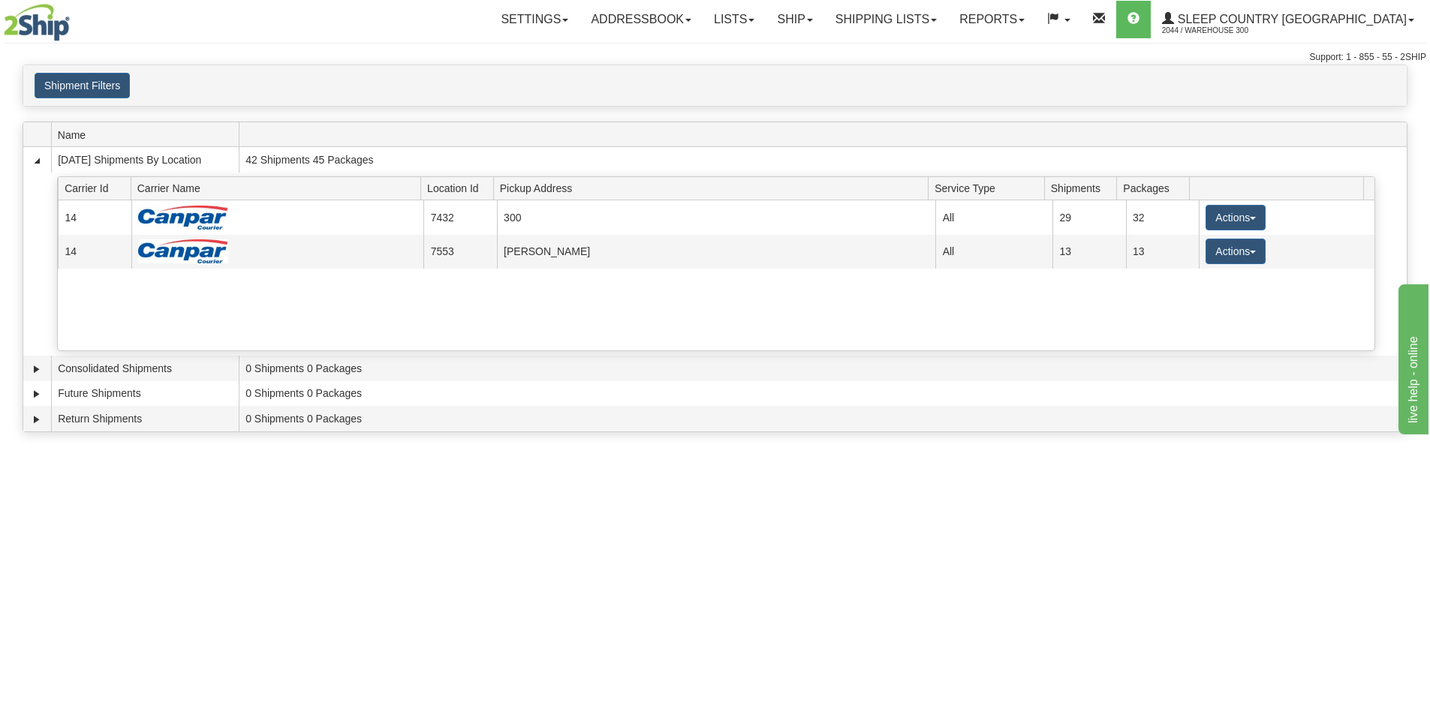
click at [127, 42] on div "Toggle navigation Settings Shipping Preferences Fields Preferences New" at bounding box center [715, 32] width 1430 height 65
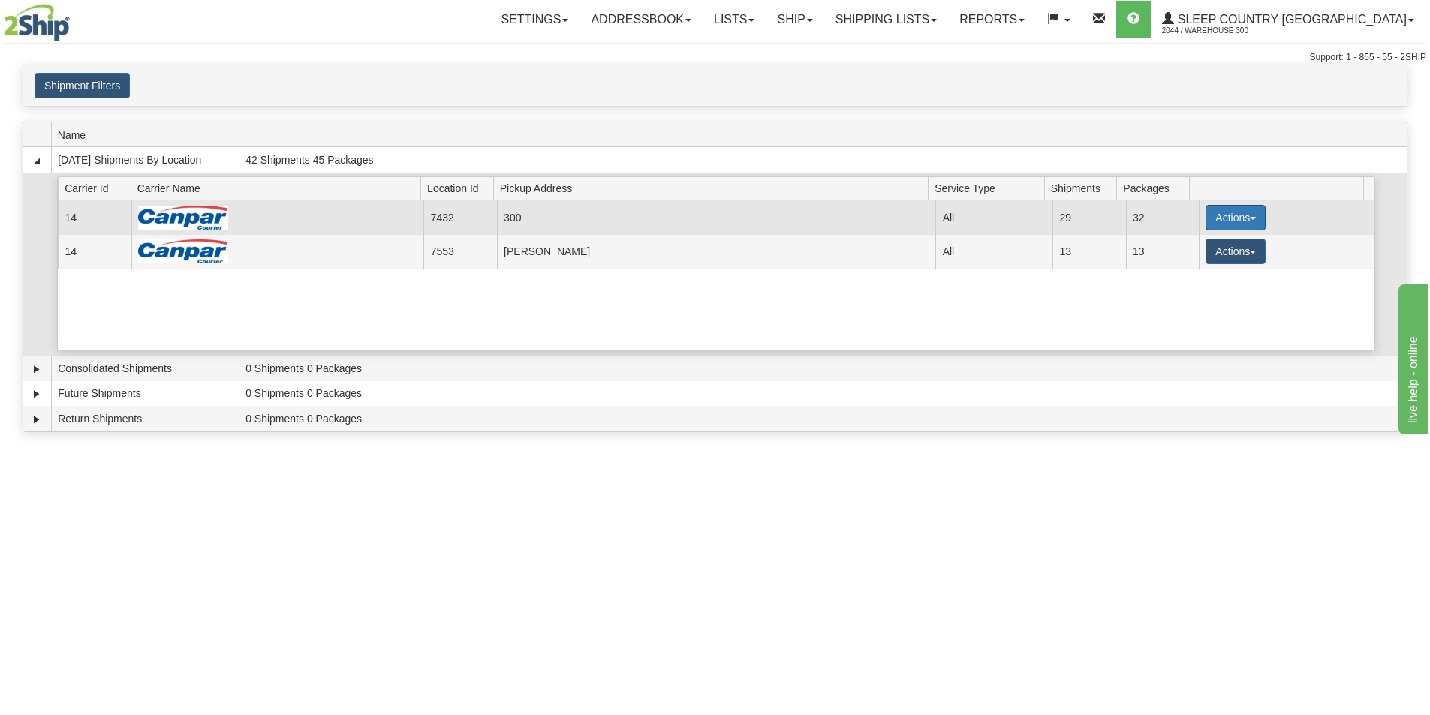
click at [1206, 224] on button "Actions" at bounding box center [1236, 218] width 60 height 26
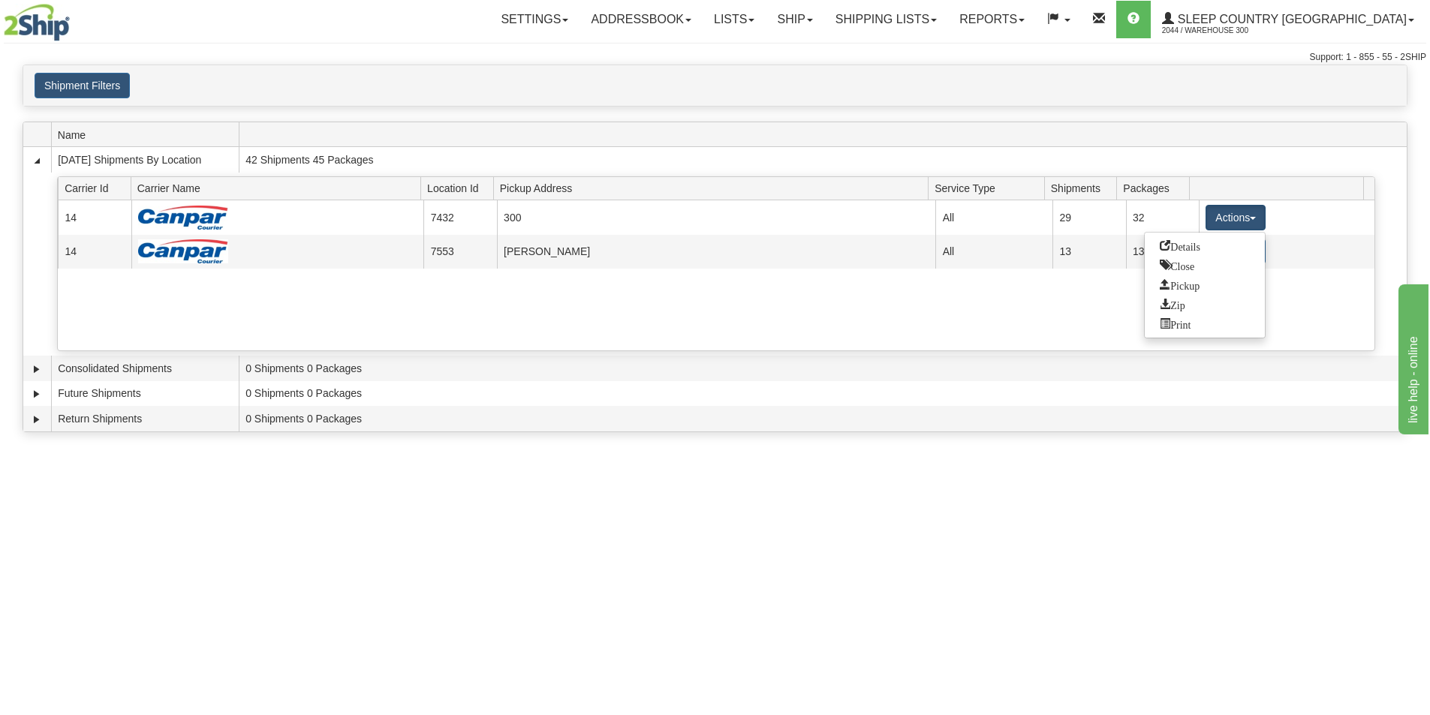
click at [946, 134] on span at bounding box center [827, 134] width 1162 height 23
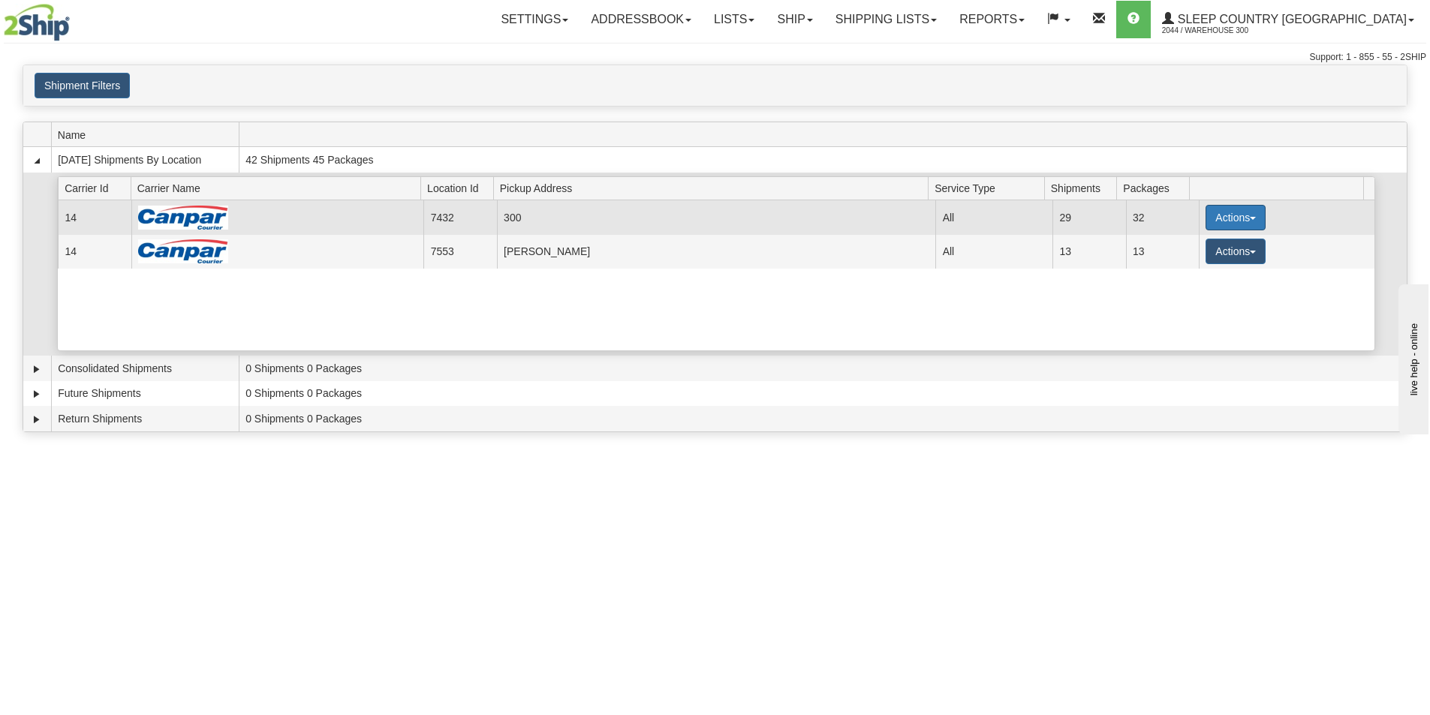
click at [1206, 219] on button "Actions" at bounding box center [1236, 218] width 60 height 26
click at [1200, 267] on link "Close" at bounding box center [1205, 266] width 120 height 20
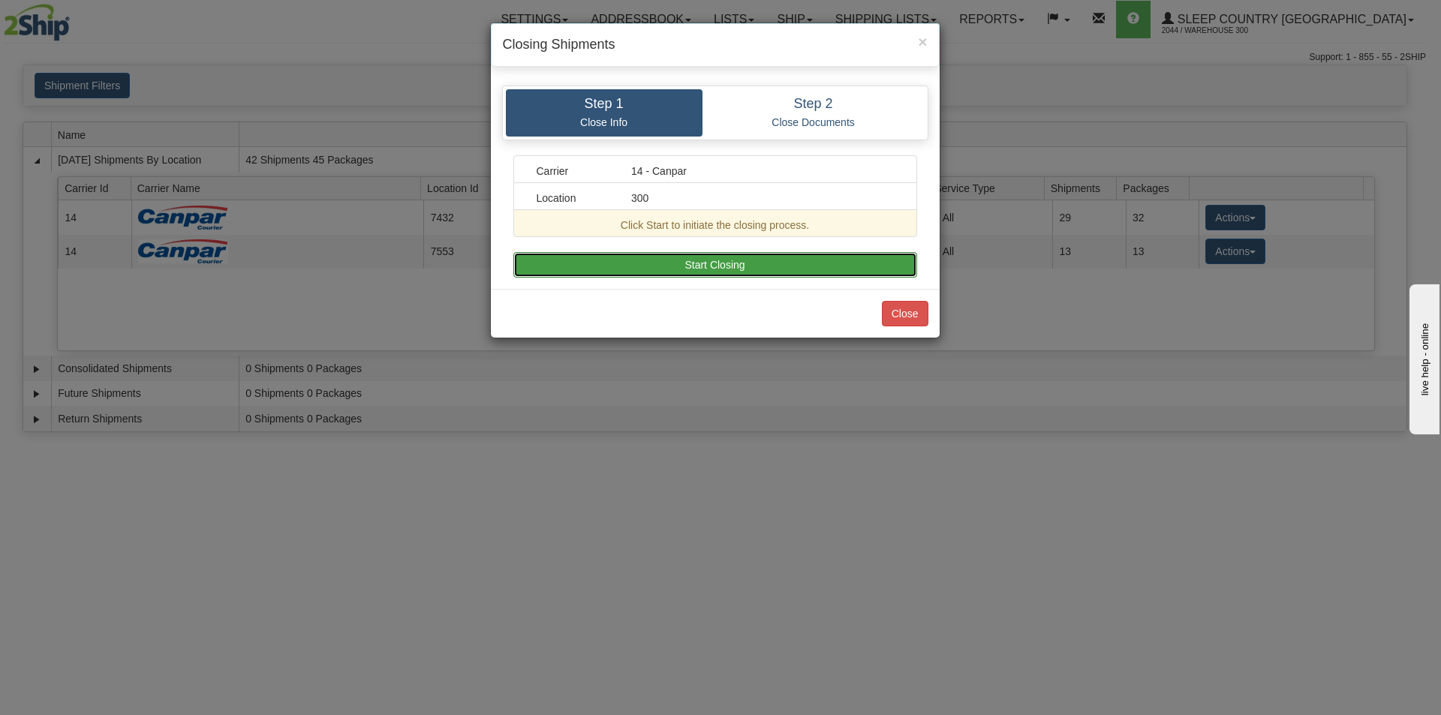
click at [684, 264] on button "Start Closing" at bounding box center [716, 265] width 404 height 26
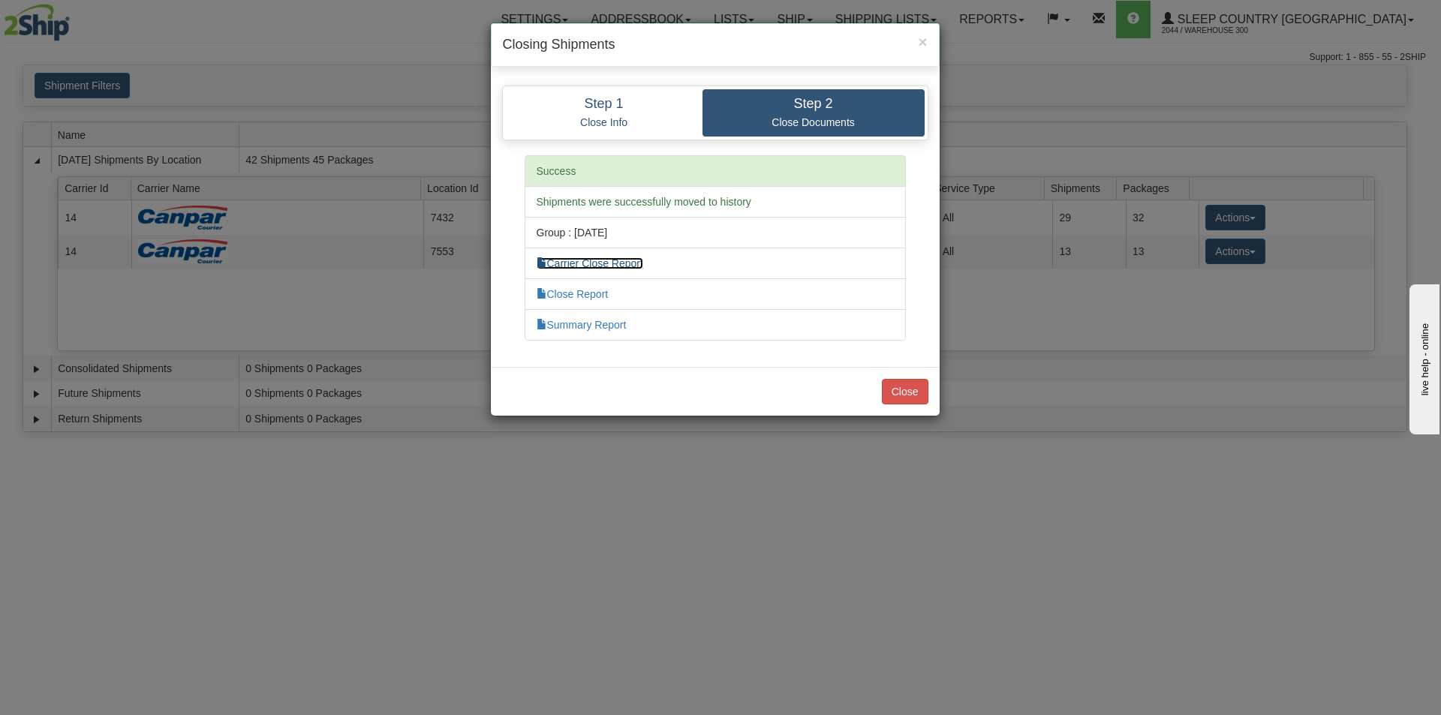
click at [622, 261] on link "Carrier Close Report" at bounding box center [590, 264] width 107 height 12
click at [583, 290] on link "Close Report" at bounding box center [573, 294] width 72 height 12
click at [564, 332] on li "Summary Report" at bounding box center [715, 325] width 381 height 32
click at [571, 330] on link "Summary Report" at bounding box center [582, 325] width 90 height 12
